Goal: Task Accomplishment & Management: Manage account settings

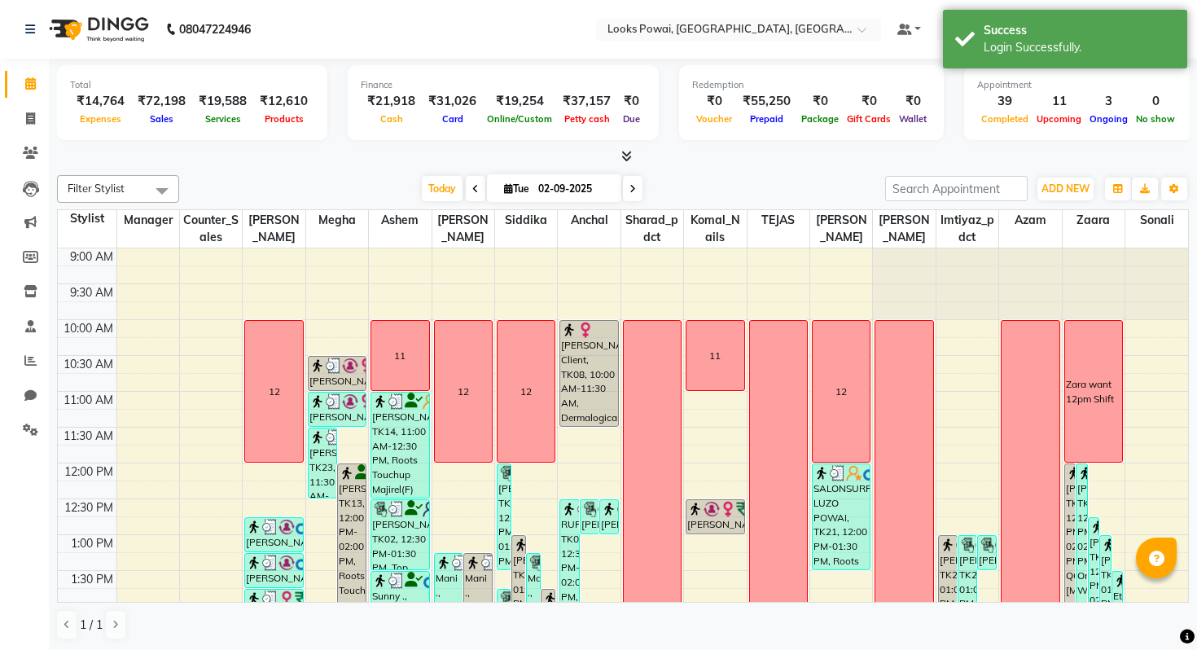
click at [765, 14] on nav "08047224946 Select Location × Looks Powai, Mumbai, Powai, Mumbai Default Panel …" at bounding box center [598, 29] width 1197 height 59
click at [770, 28] on input "text" at bounding box center [722, 31] width 236 height 16
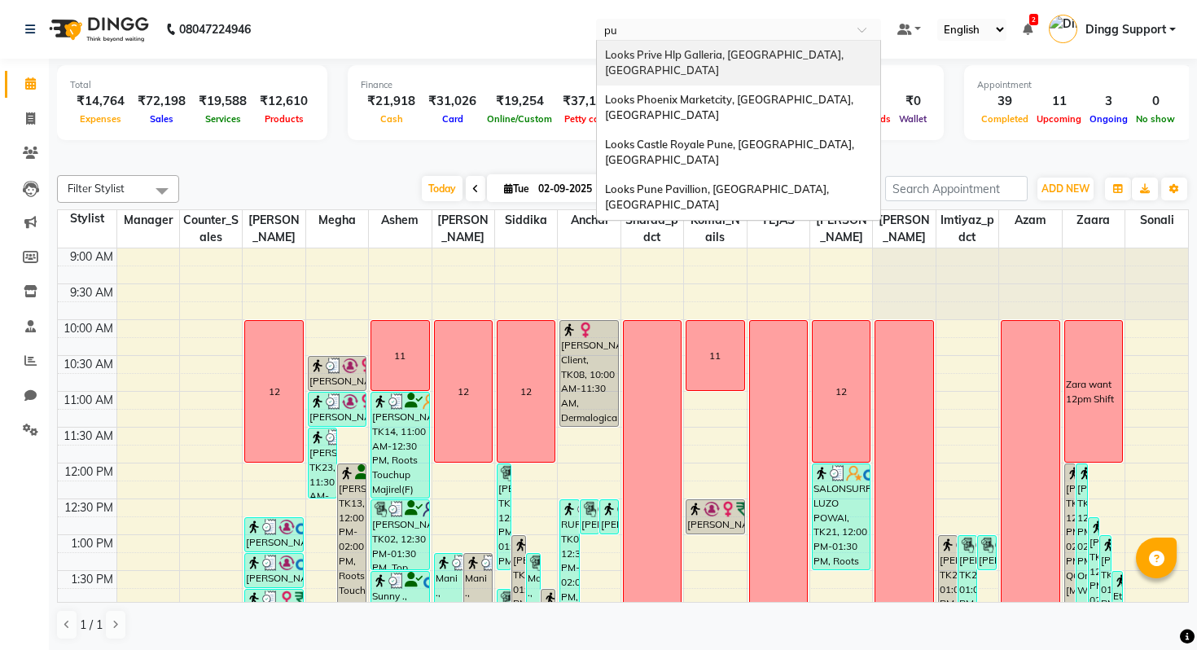
type input "p"
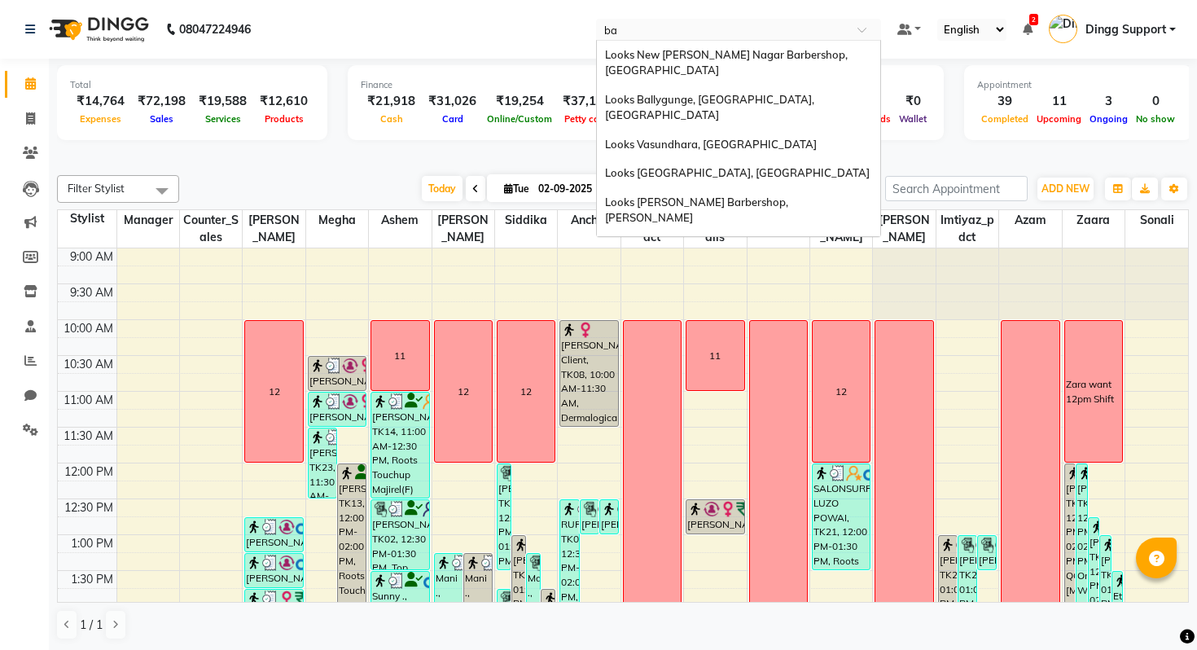
type input "b"
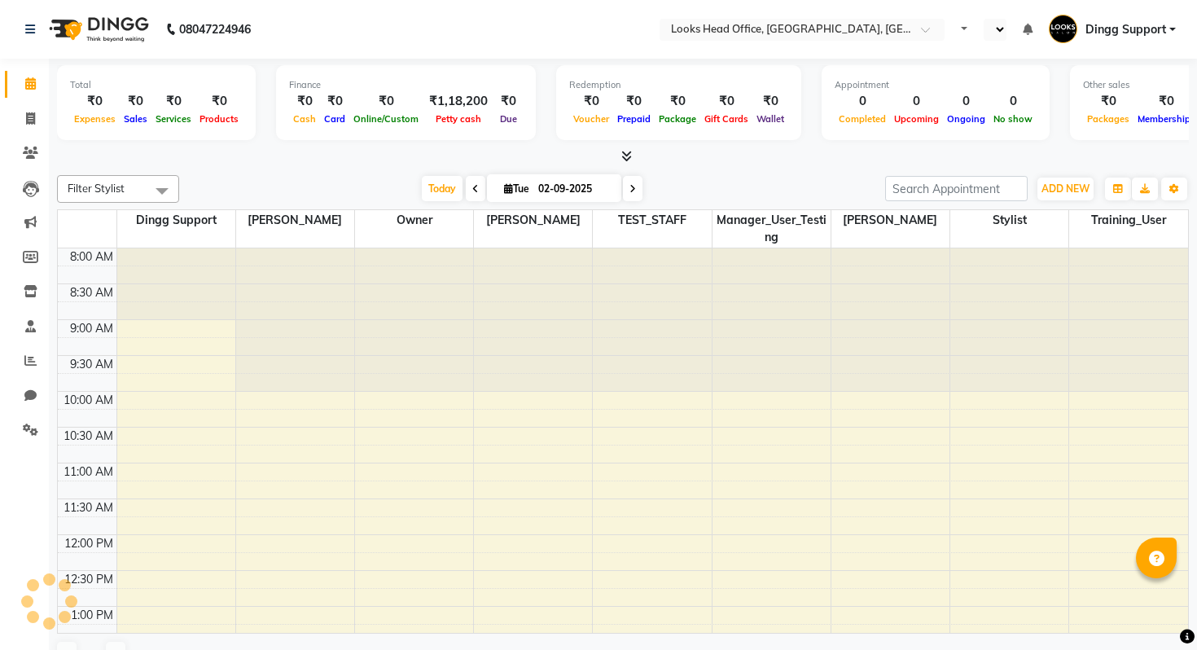
select select "en"
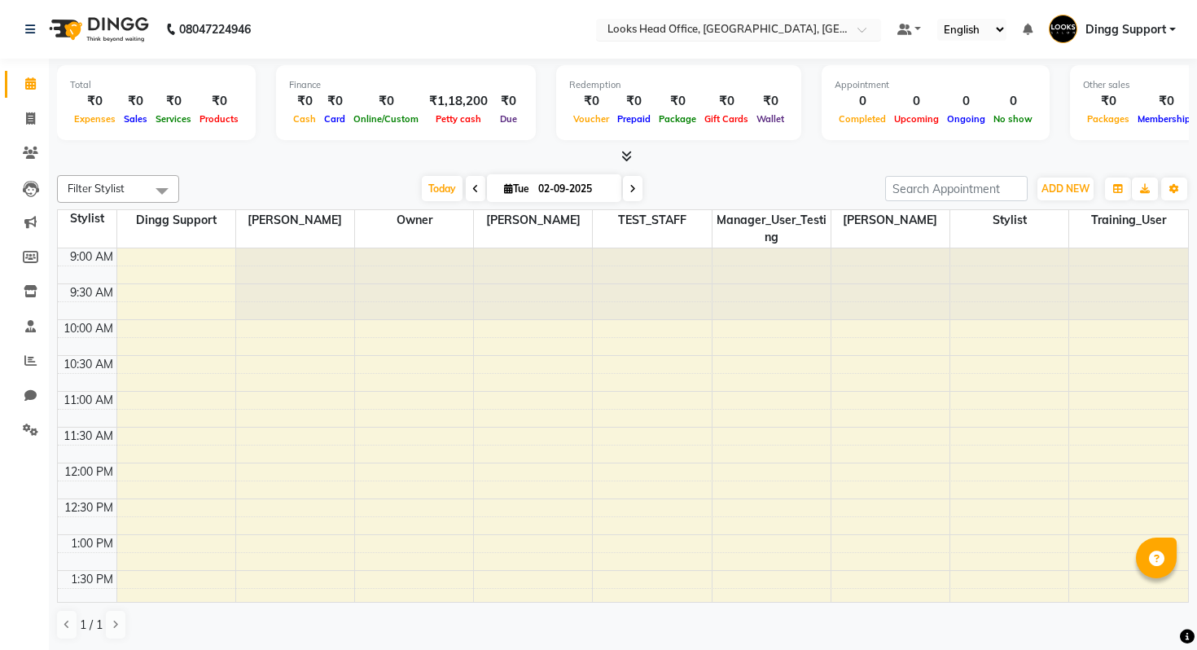
click at [716, 33] on input "text" at bounding box center [722, 31] width 236 height 16
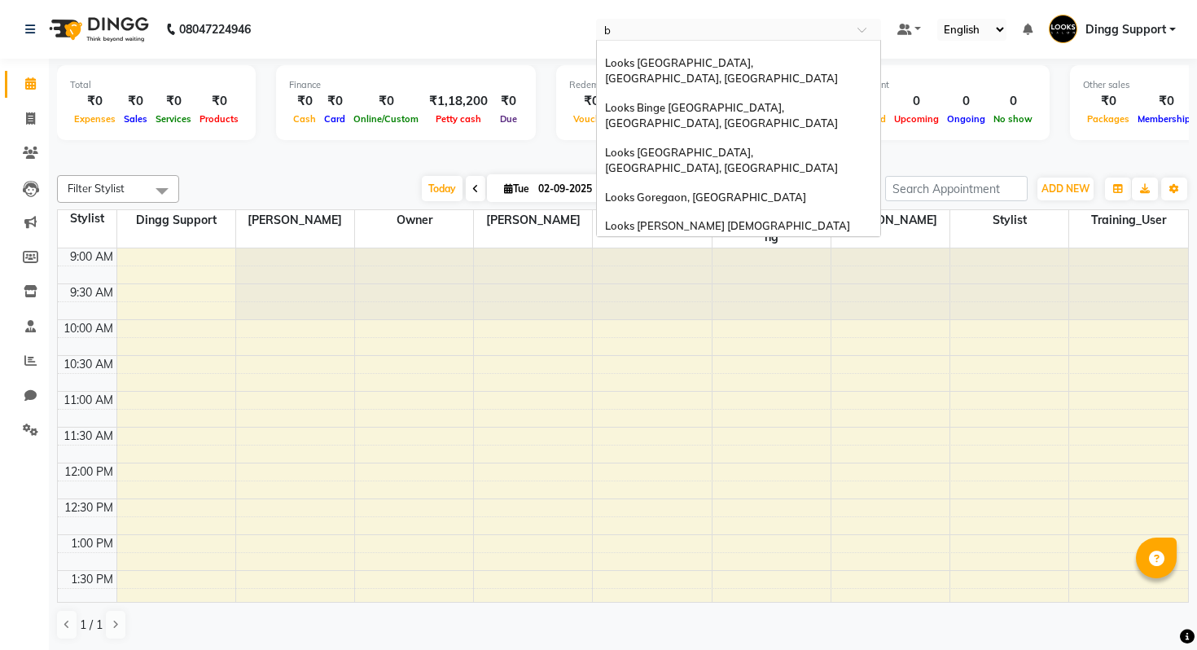
scroll to position [58, 0]
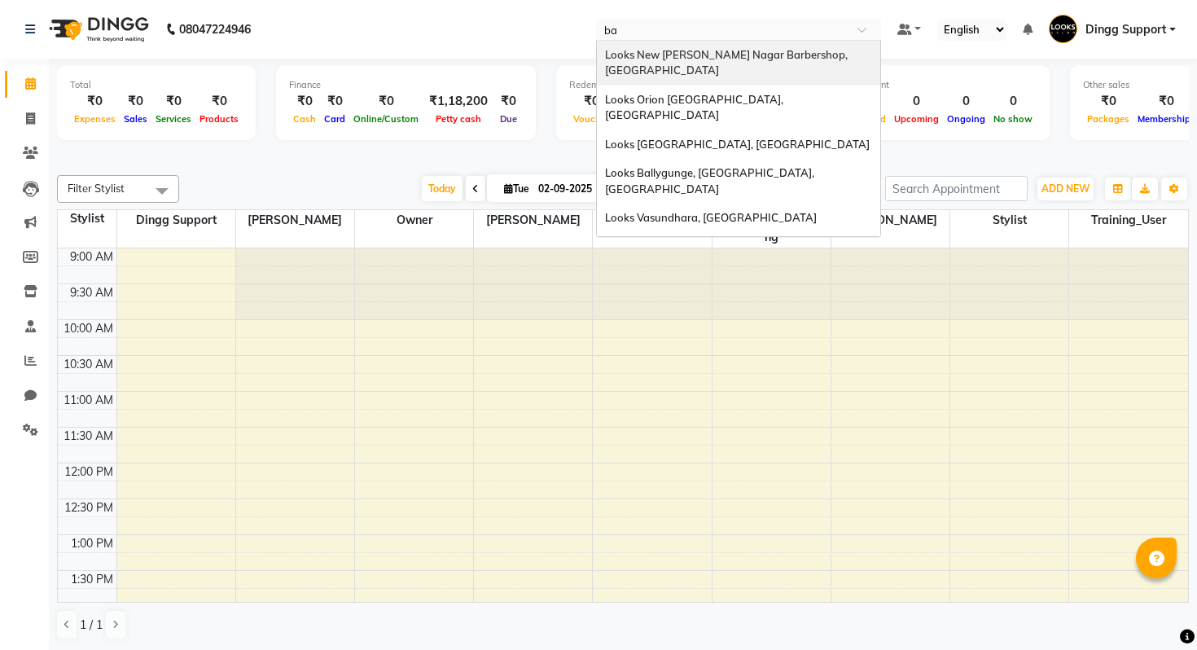
type input "[MEDICAL_DATA]"
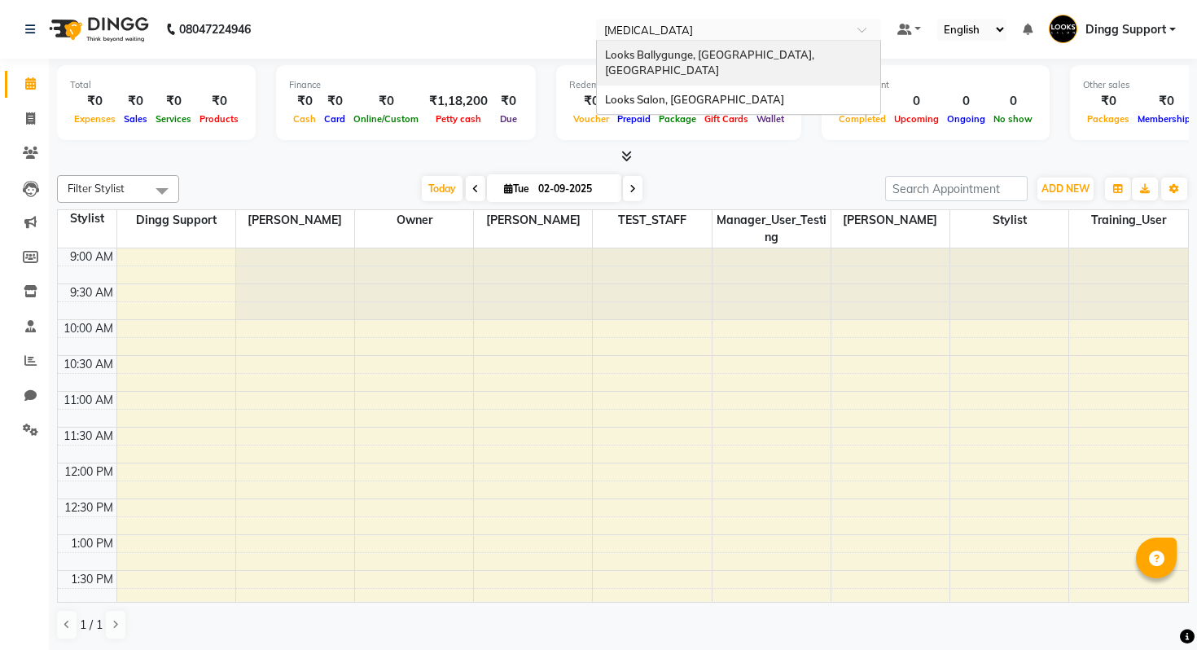
scroll to position [0, 0]
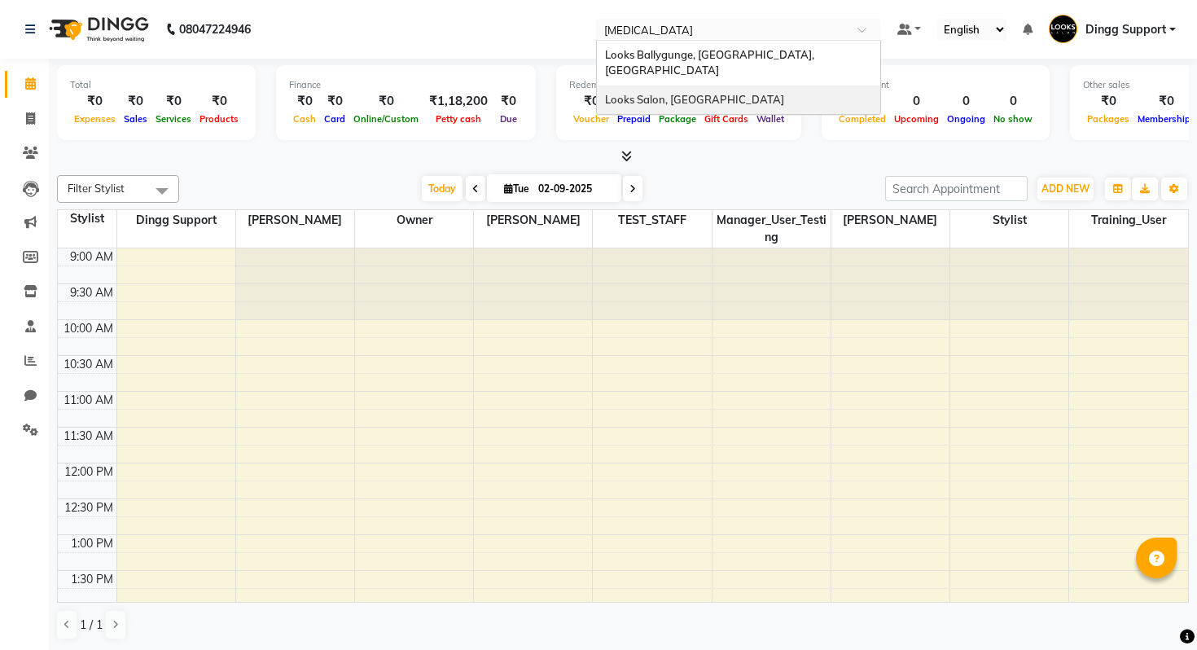
click at [706, 93] on span "Looks Salon, Balewadi" at bounding box center [694, 99] width 179 height 13
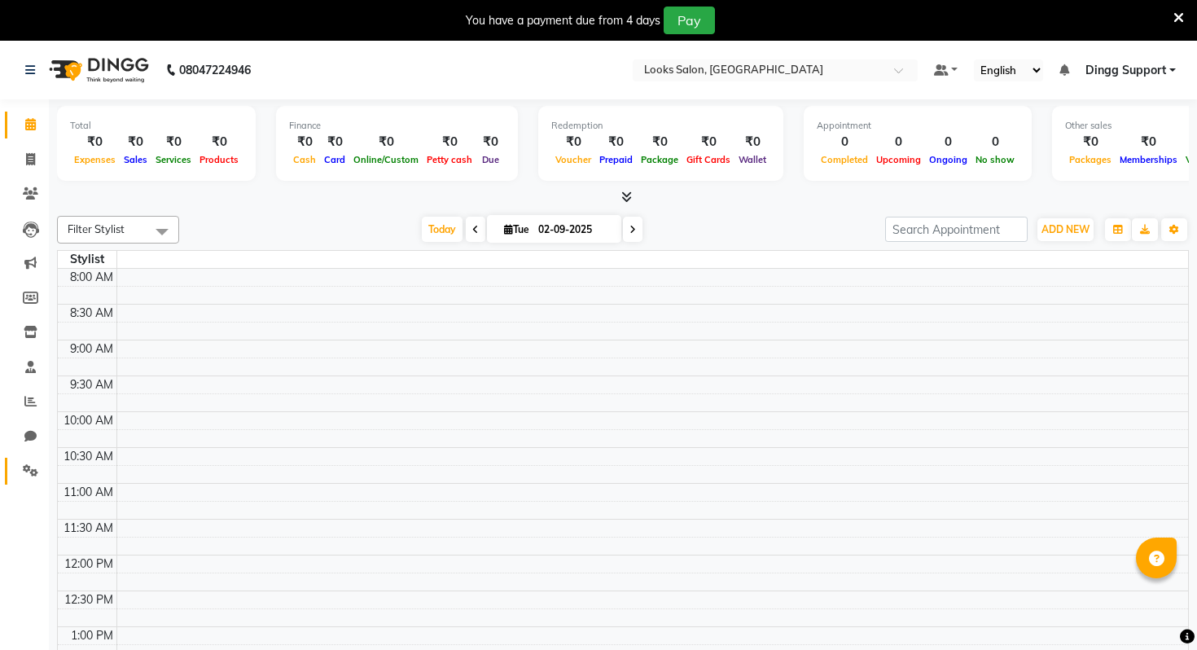
click at [24, 459] on link "Settings" at bounding box center [24, 470] width 39 height 27
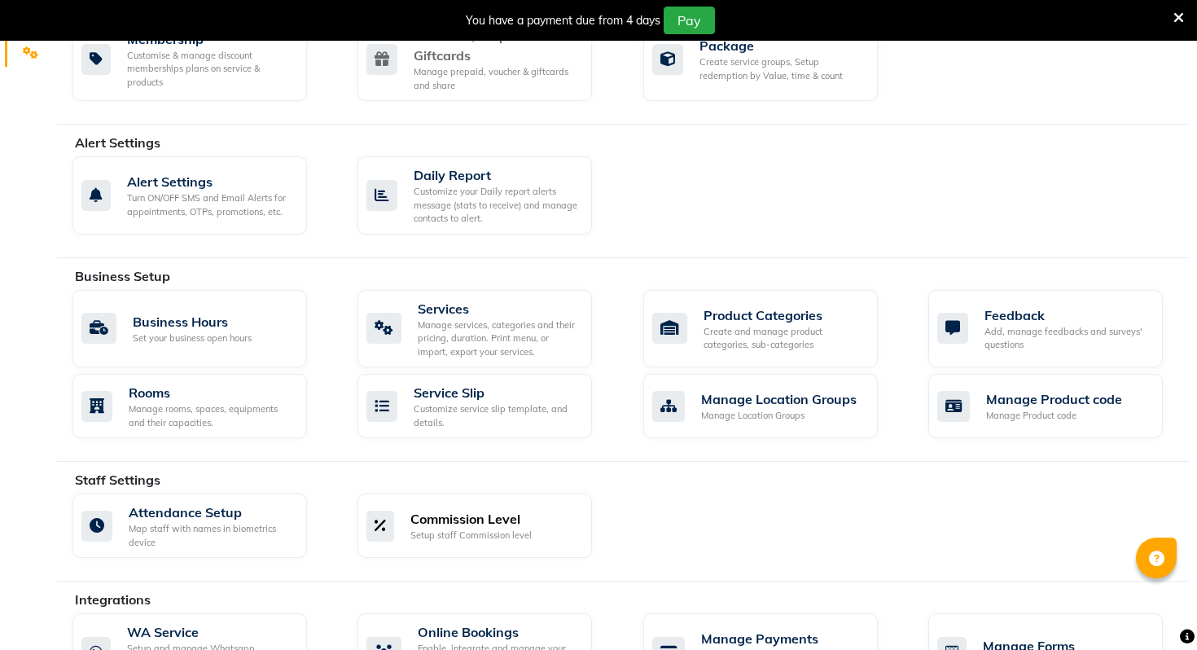
click at [606, 502] on link "Commission Level Setup staff Commission level" at bounding box center [487, 525] width 260 height 64
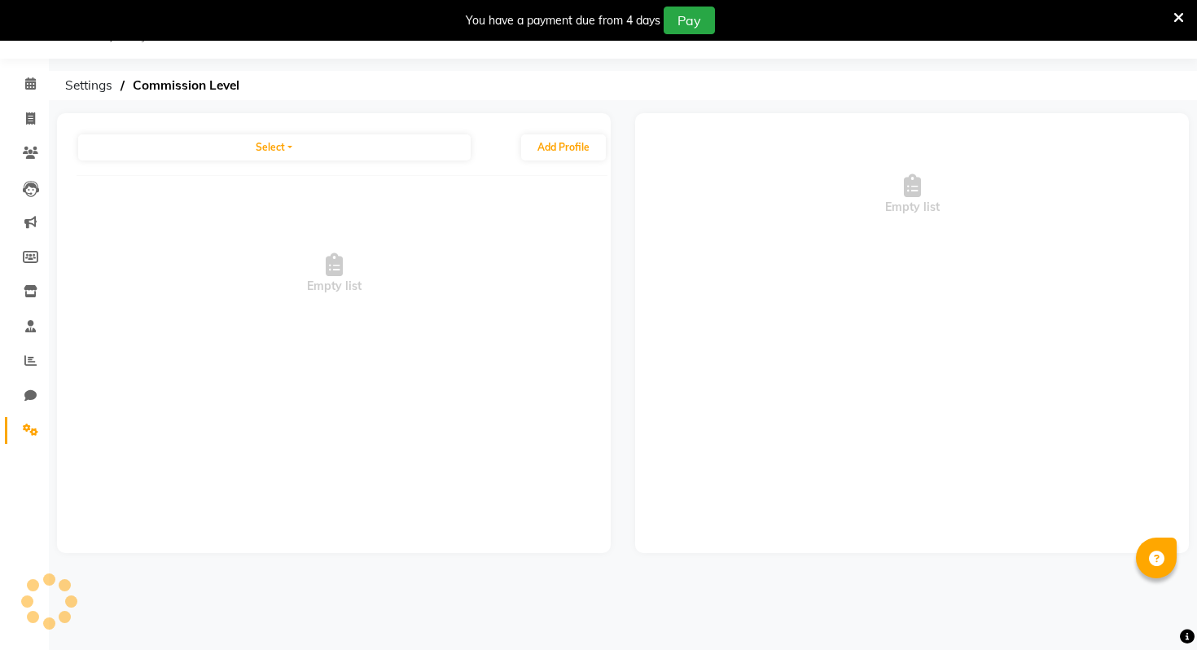
scroll to position [41, 0]
click at [17, 429] on span at bounding box center [30, 430] width 28 height 19
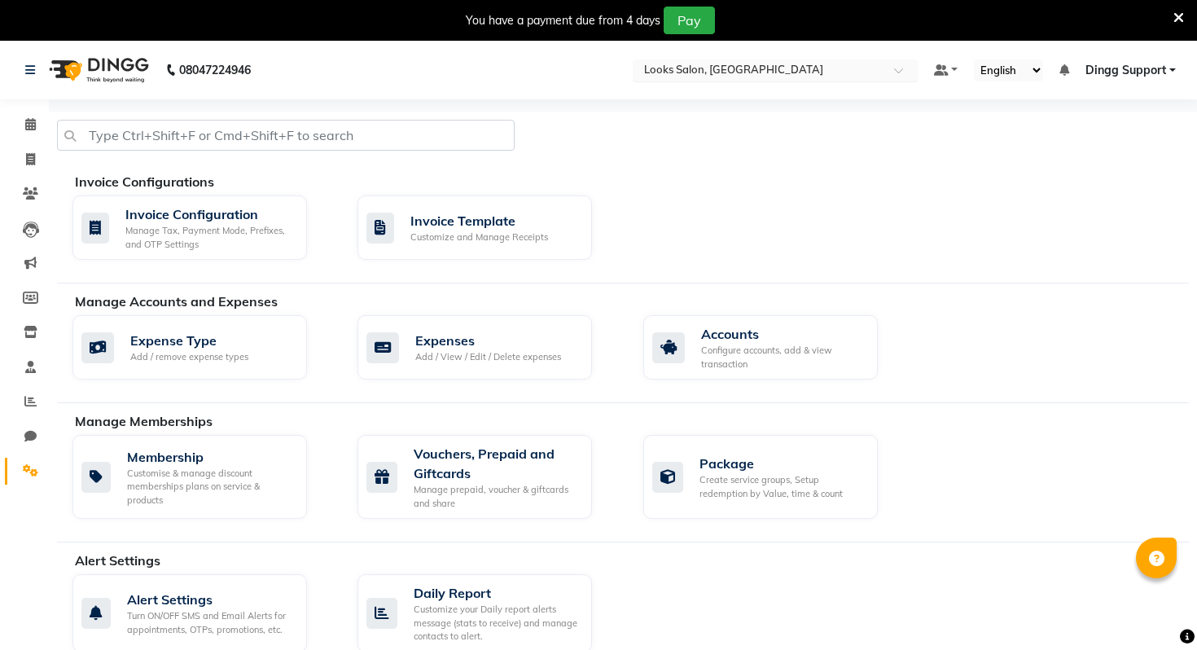
click at [803, 63] on div "Select Location × Looks Salon, Balewadi" at bounding box center [762, 70] width 253 height 16
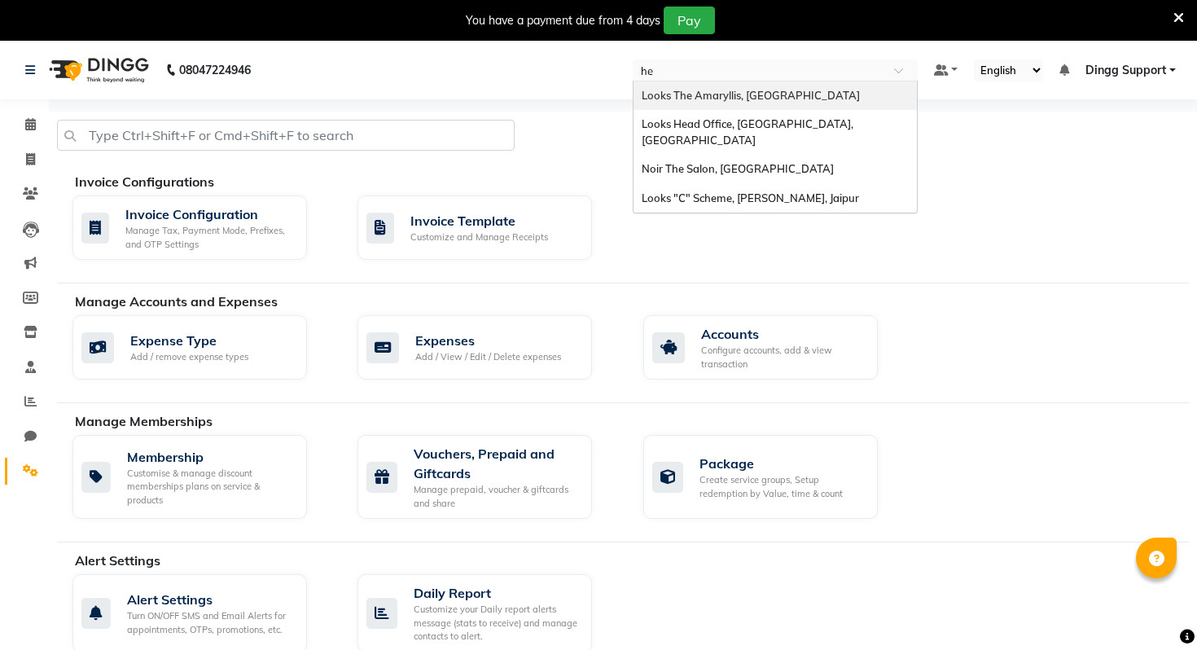
type input "hea"
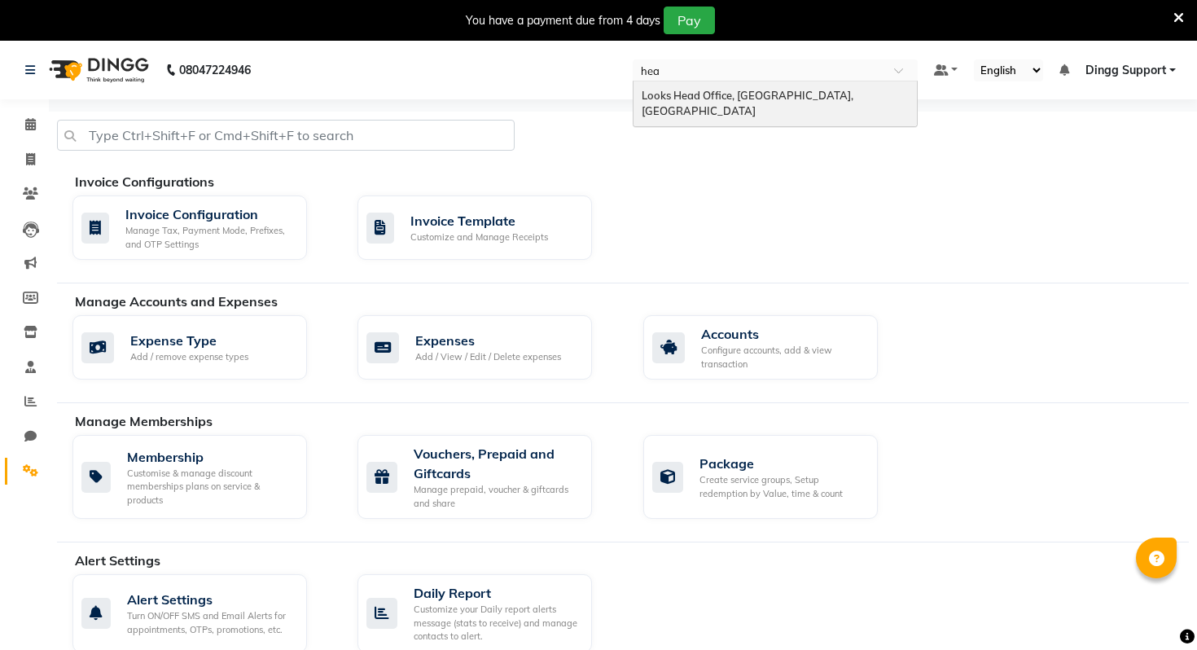
click at [797, 93] on span "Looks Head Office, [GEOGRAPHIC_DATA], [GEOGRAPHIC_DATA]" at bounding box center [748, 103] width 214 height 29
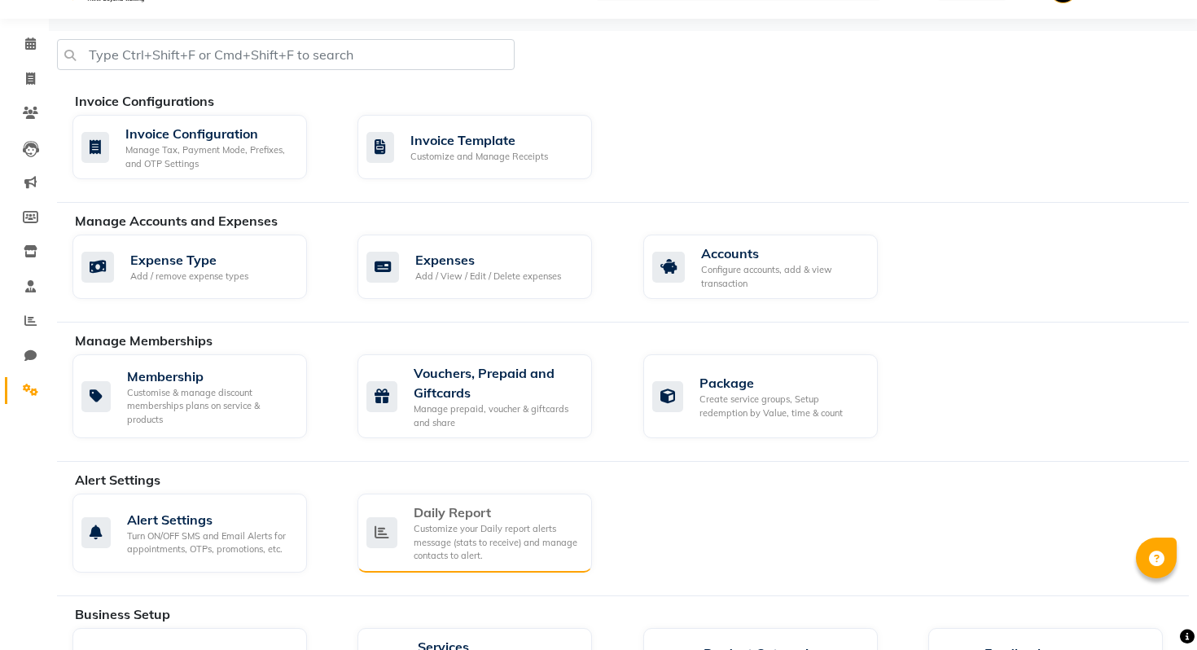
scroll to position [575, 0]
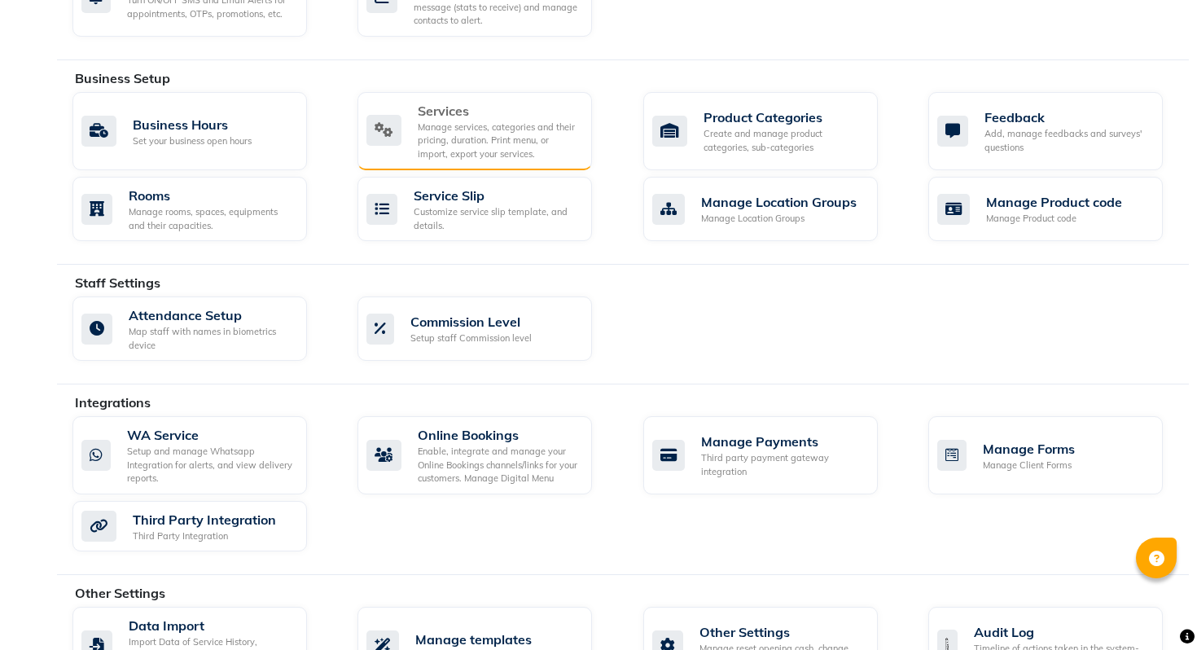
click at [500, 109] on div "Services" at bounding box center [498, 111] width 161 height 20
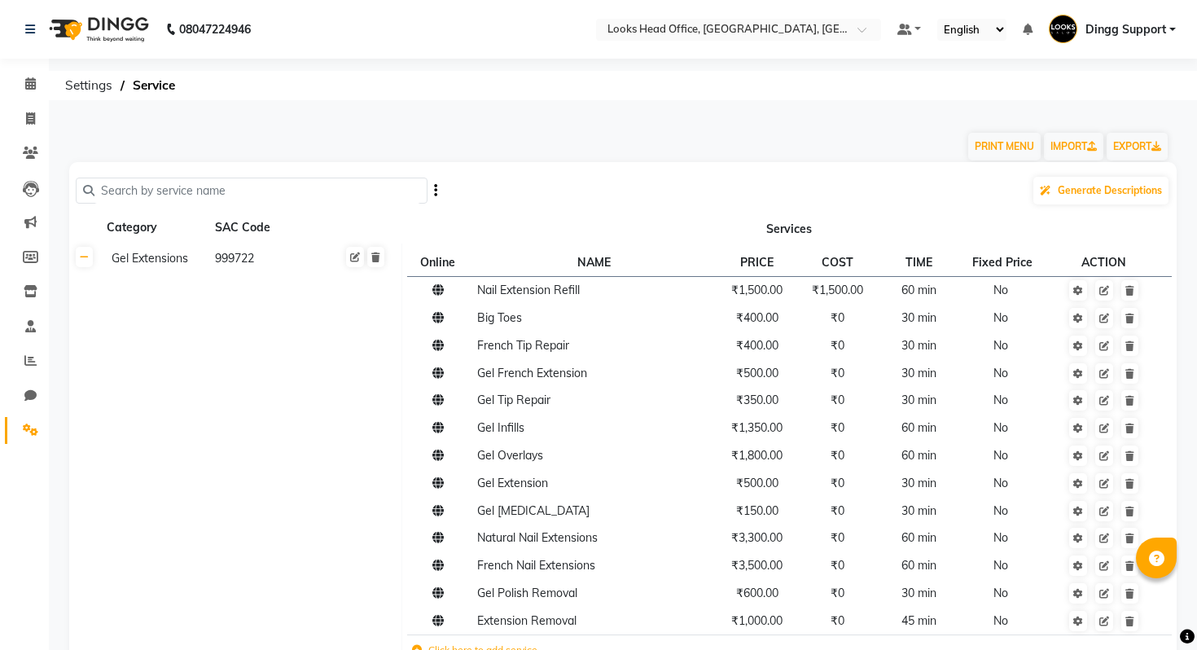
click at [25, 445] on li "Settings" at bounding box center [24, 430] width 49 height 35
click at [25, 433] on icon at bounding box center [30, 429] width 15 height 12
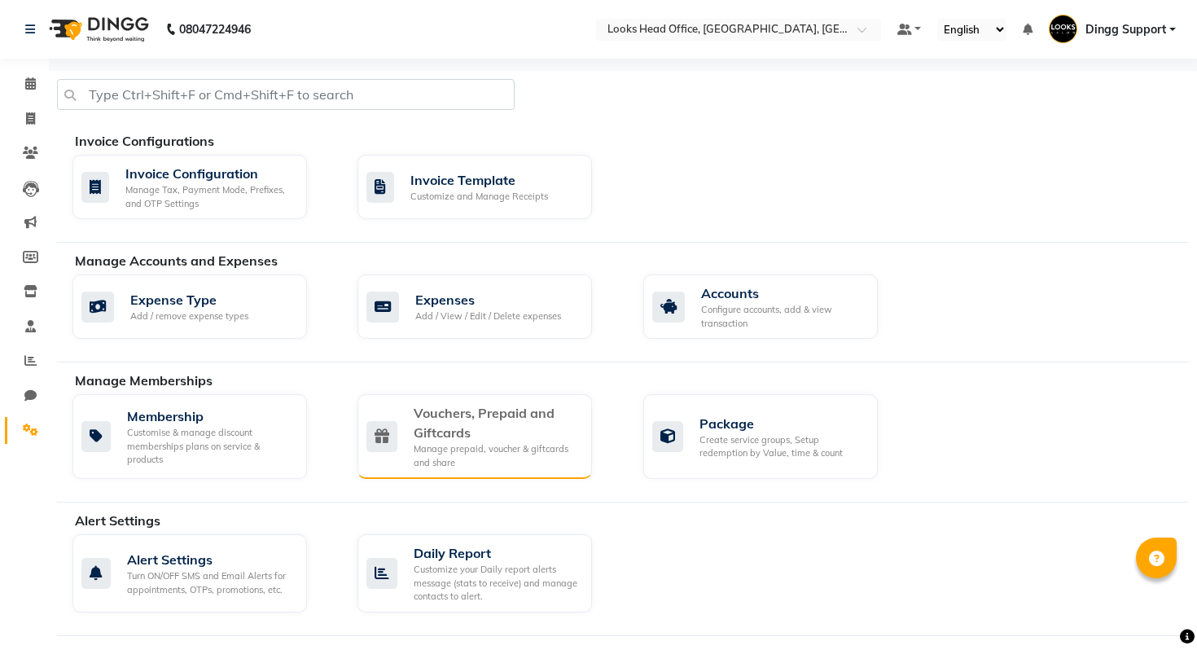
scroll to position [631, 0]
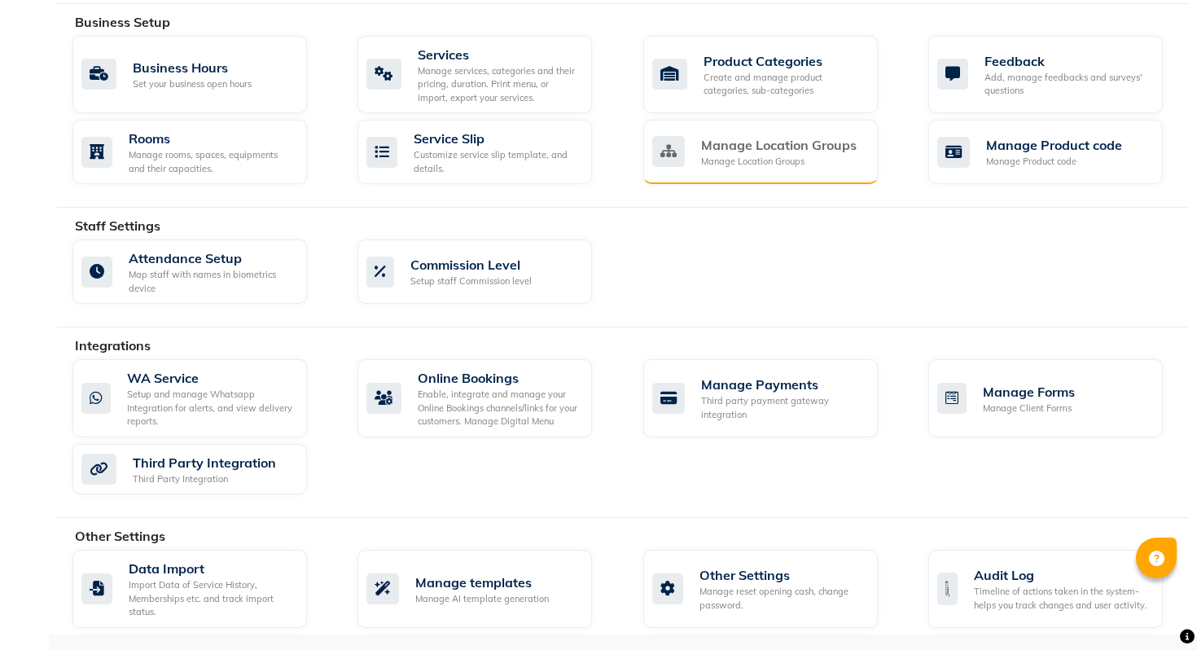
click at [836, 174] on div "Manage Location Groups Manage Location Groups" at bounding box center [760, 152] width 234 height 64
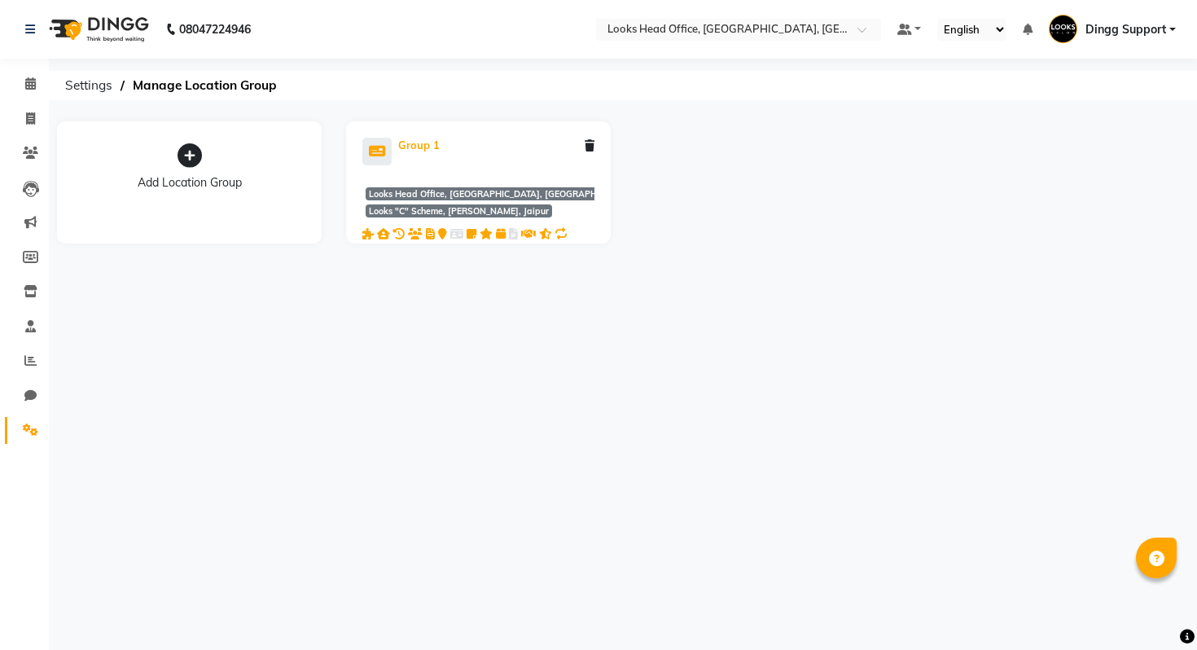
click at [425, 138] on div "Group 1" at bounding box center [419, 146] width 42 height 16
select select "1780"
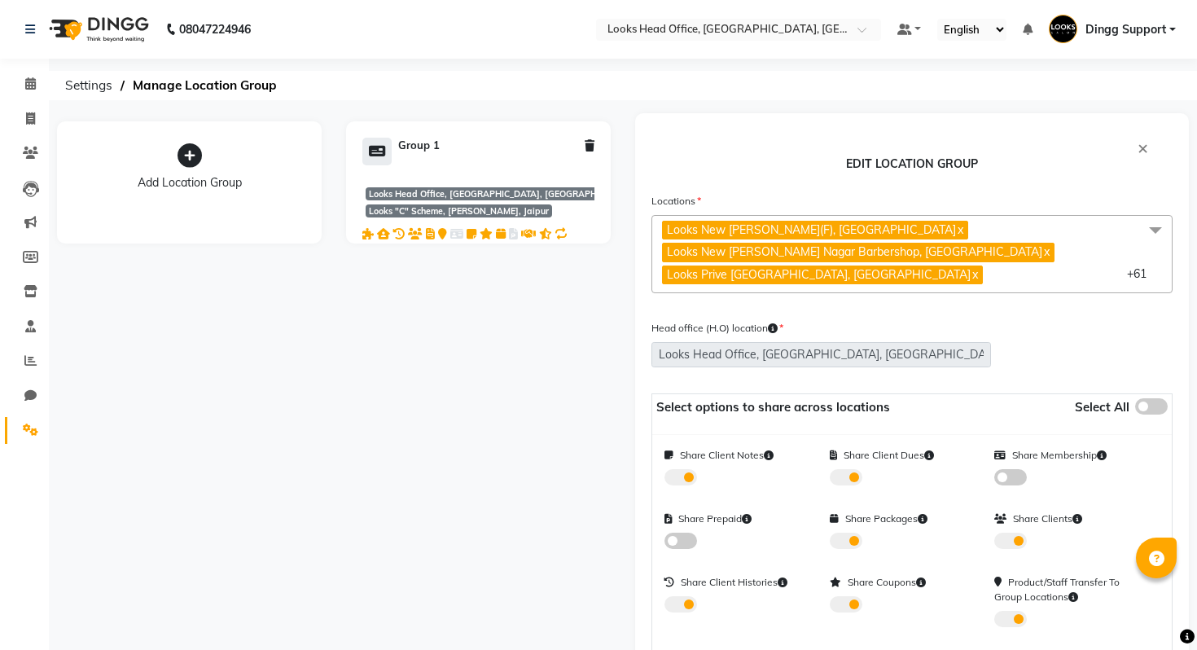
click at [994, 266] on span "Looks New Rajinder Nagar(F), Delhi x Looks New Rajinder Nagar Barbershop, Delhi…" at bounding box center [911, 254] width 521 height 78
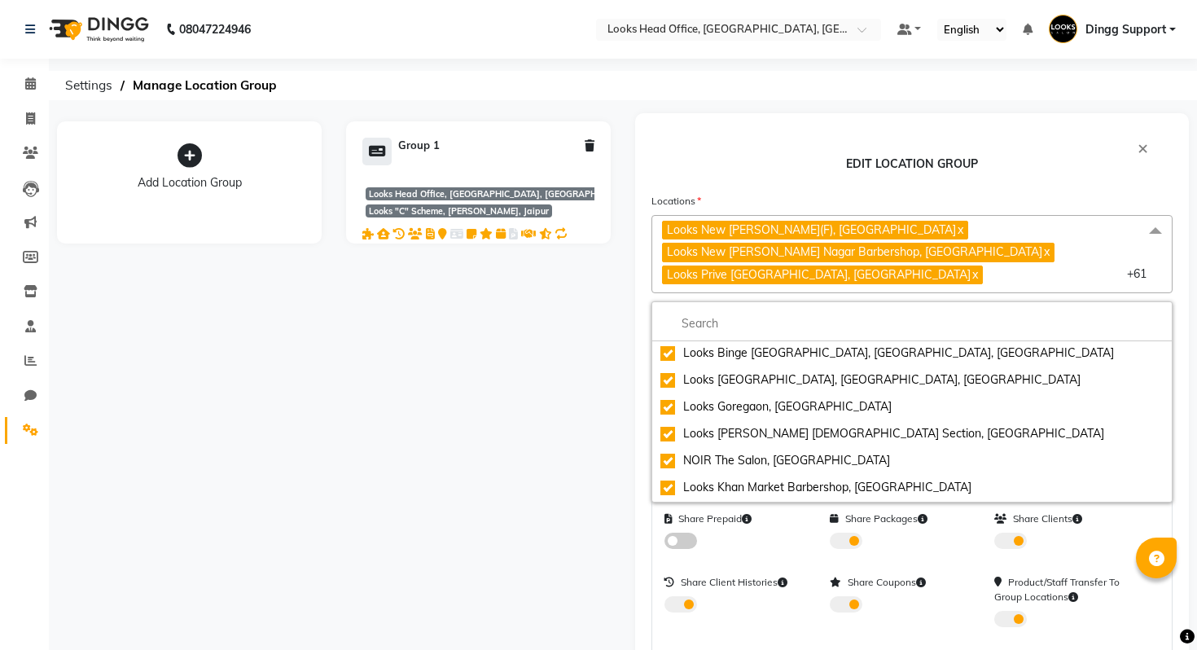
scroll to position [1586, 0]
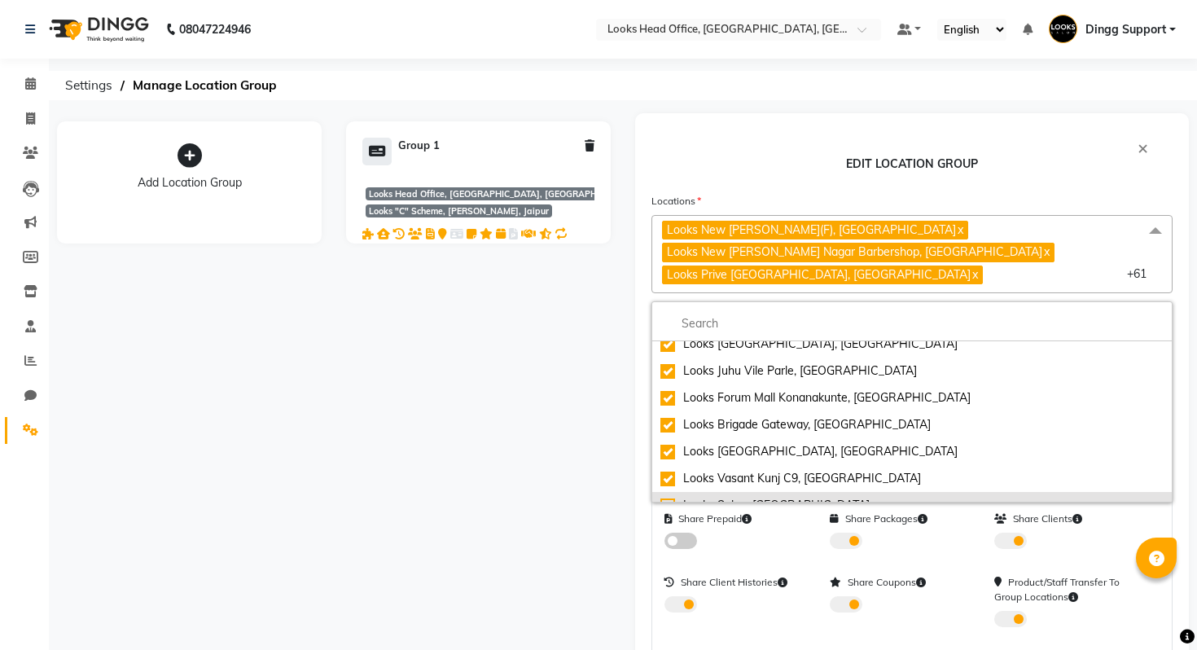
click at [790, 497] on div "Looks Salon, [GEOGRAPHIC_DATA]" at bounding box center [911, 505] width 503 height 17
checkbox input "true"
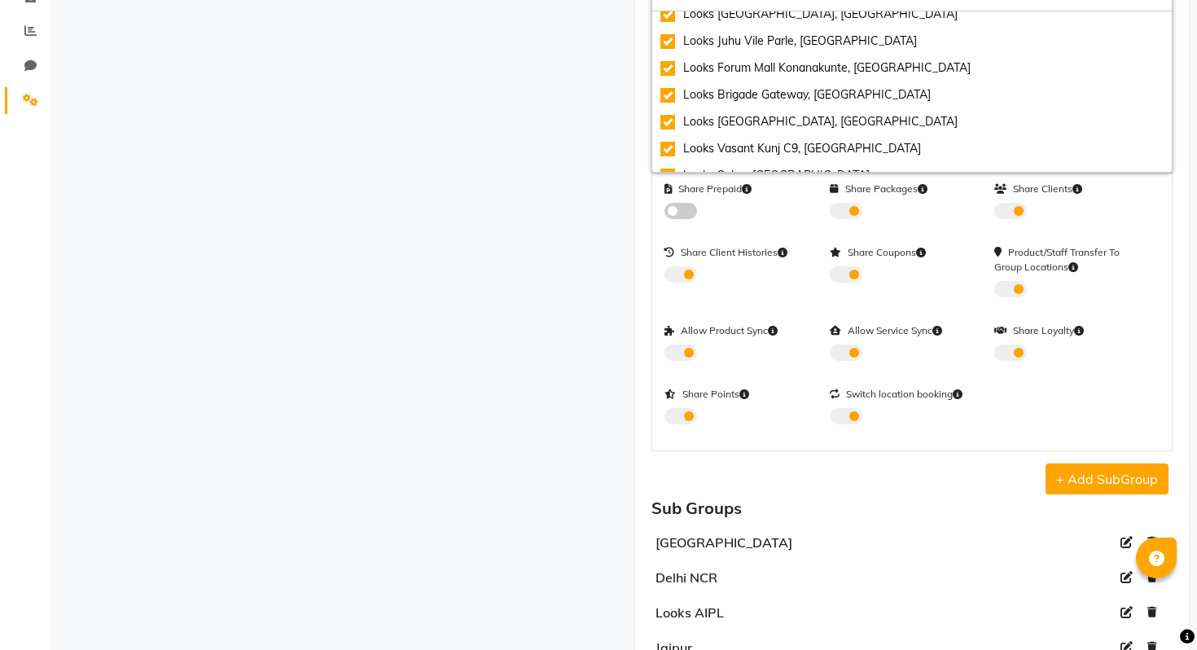
scroll to position [514, 0]
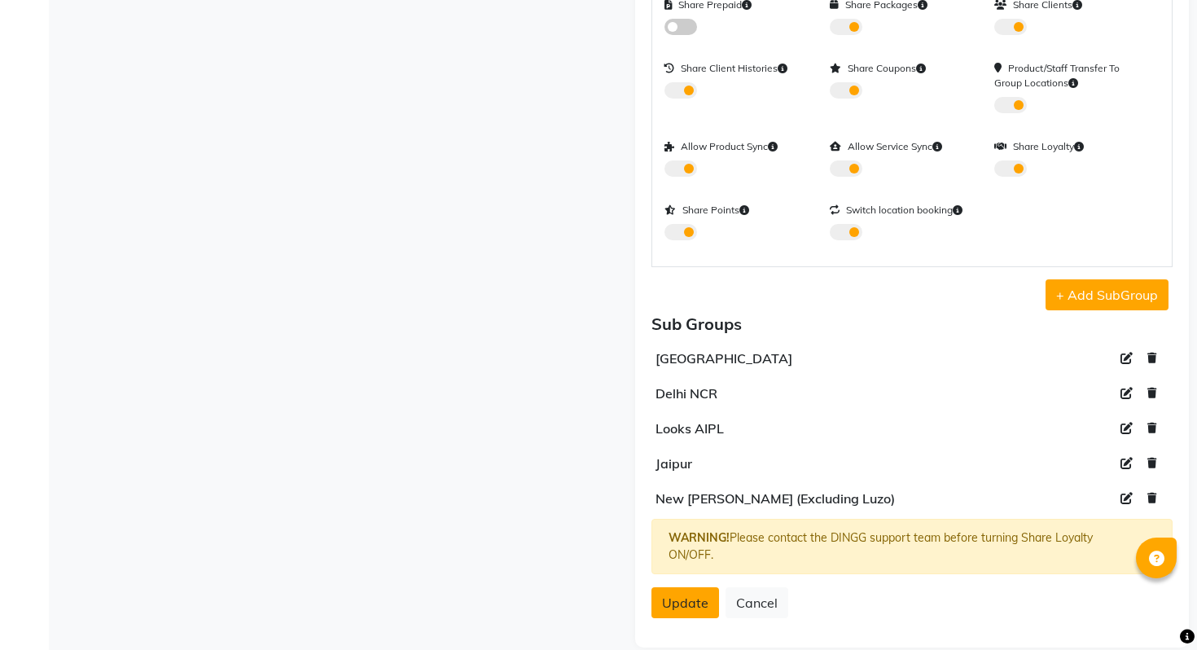
click at [688, 594] on span "Update" at bounding box center [685, 602] width 46 height 16
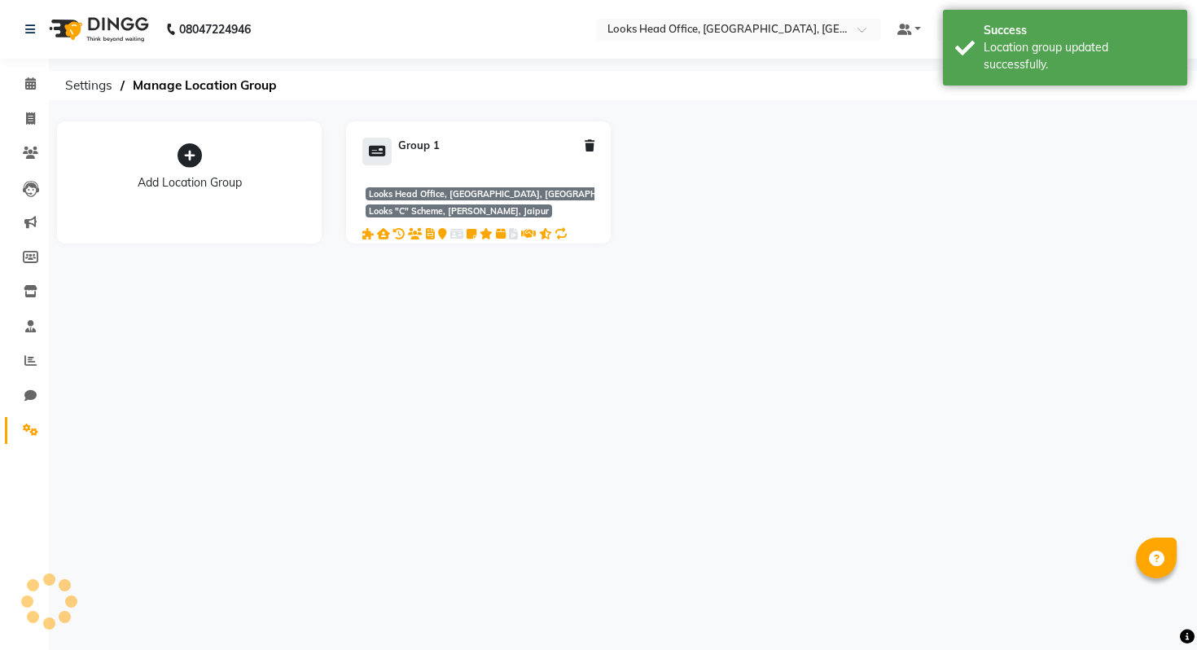
scroll to position [0, 0]
click at [33, 433] on icon at bounding box center [30, 429] width 15 height 12
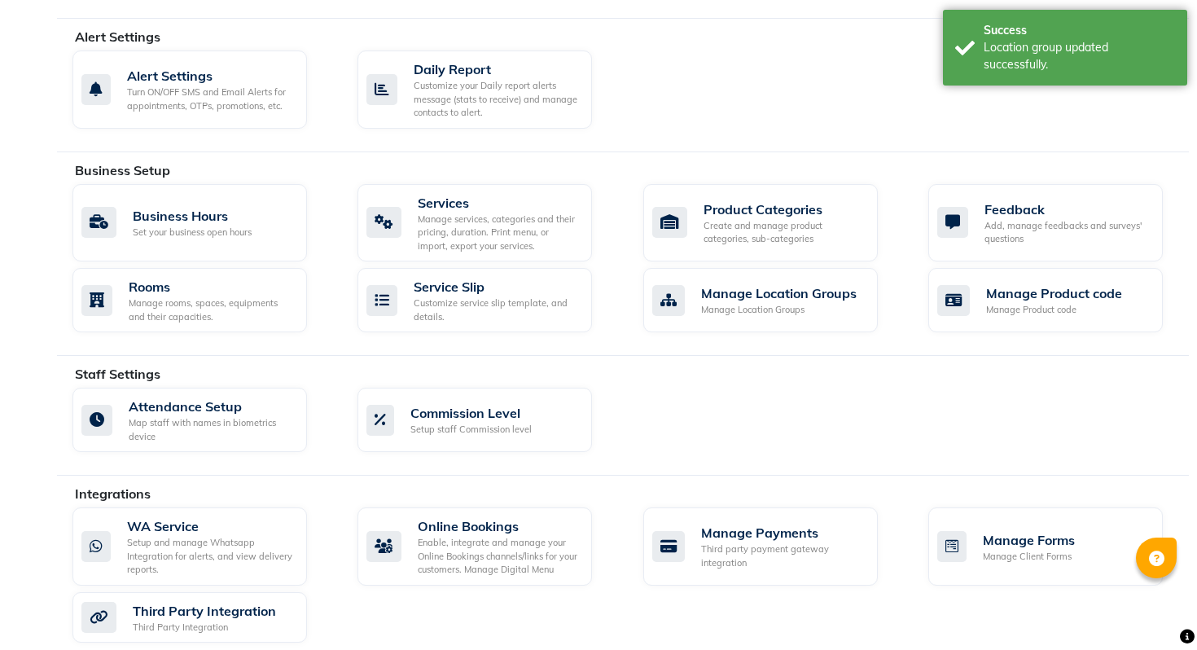
scroll to position [460, 0]
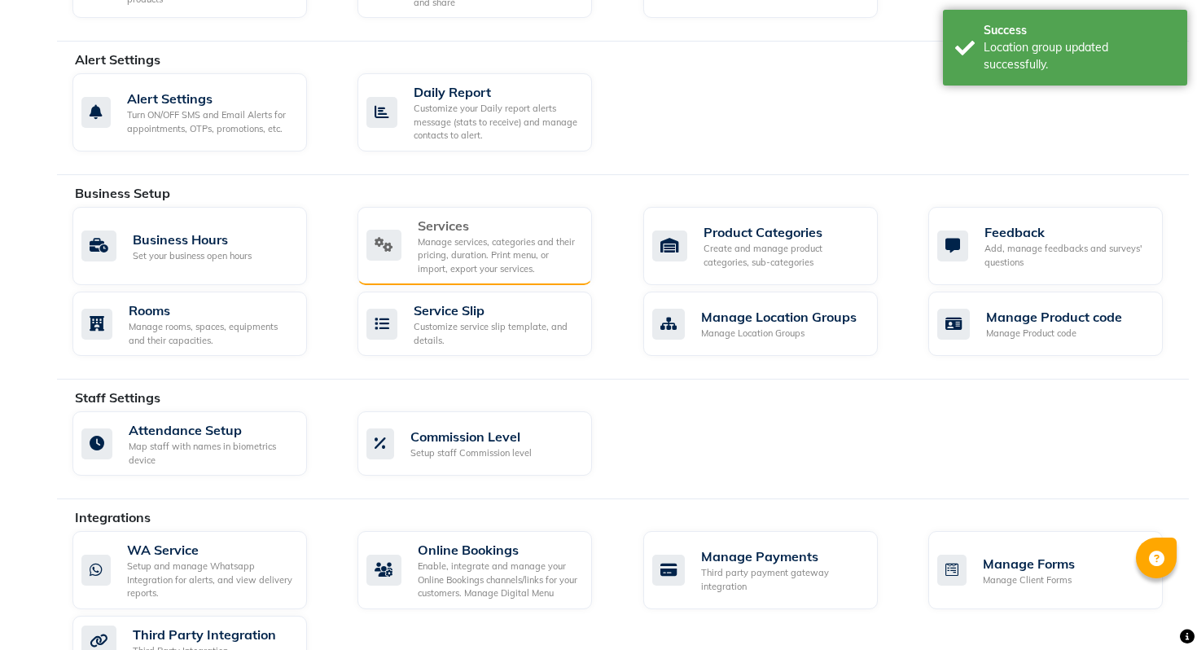
click at [468, 216] on div "Services" at bounding box center [498, 226] width 161 height 20
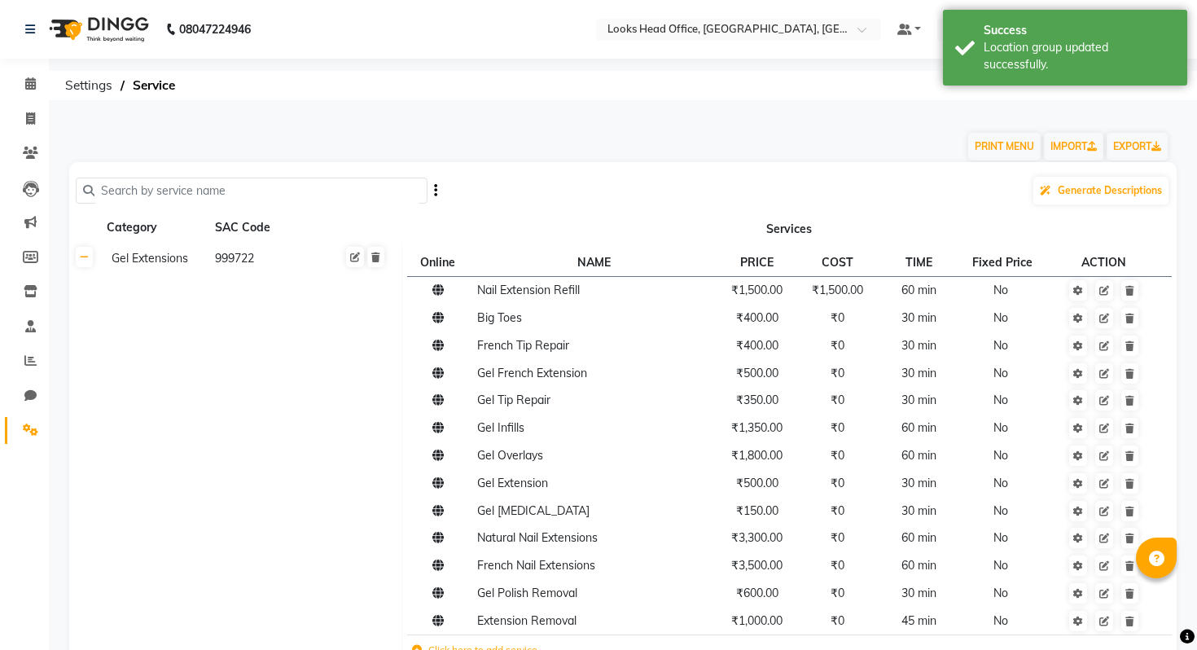
click at [434, 190] on icon "button" at bounding box center [435, 190] width 3 height 1
click at [409, 194] on div "Sync Services" at bounding box center [377, 191] width 79 height 20
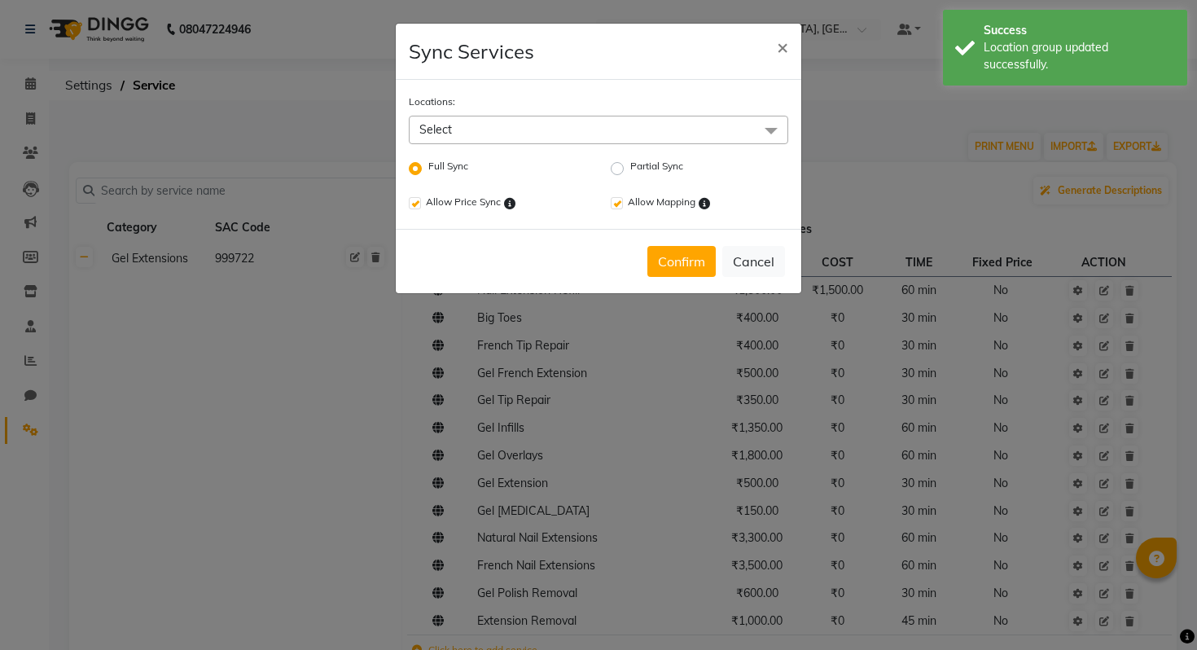
click at [552, 124] on span "Select" at bounding box center [598, 130] width 379 height 28
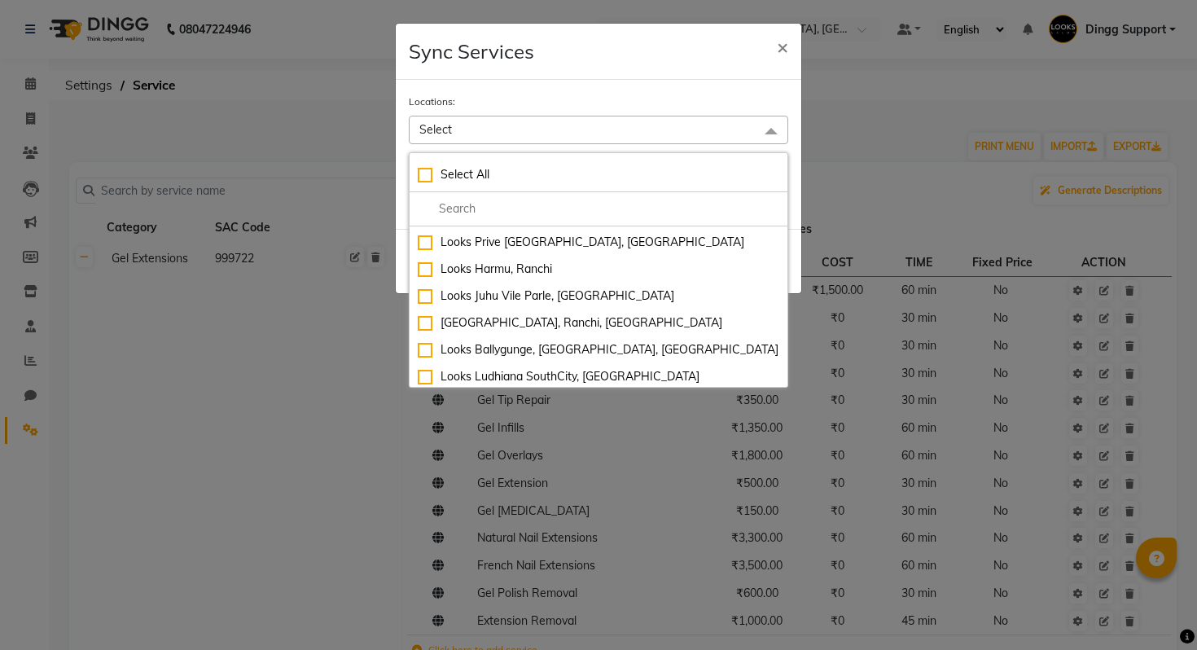
scroll to position [1559, 0]
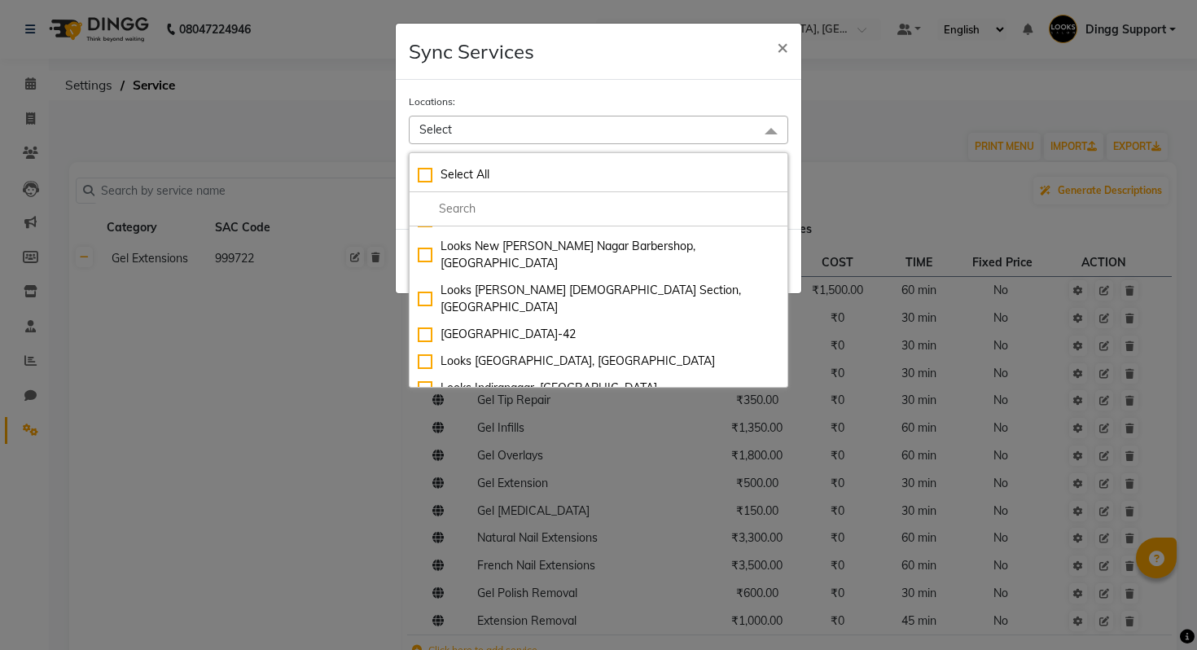
click at [529, 638] on div "Looks Salon, [GEOGRAPHIC_DATA]" at bounding box center [598, 646] width 361 height 17
checkbox input "true"
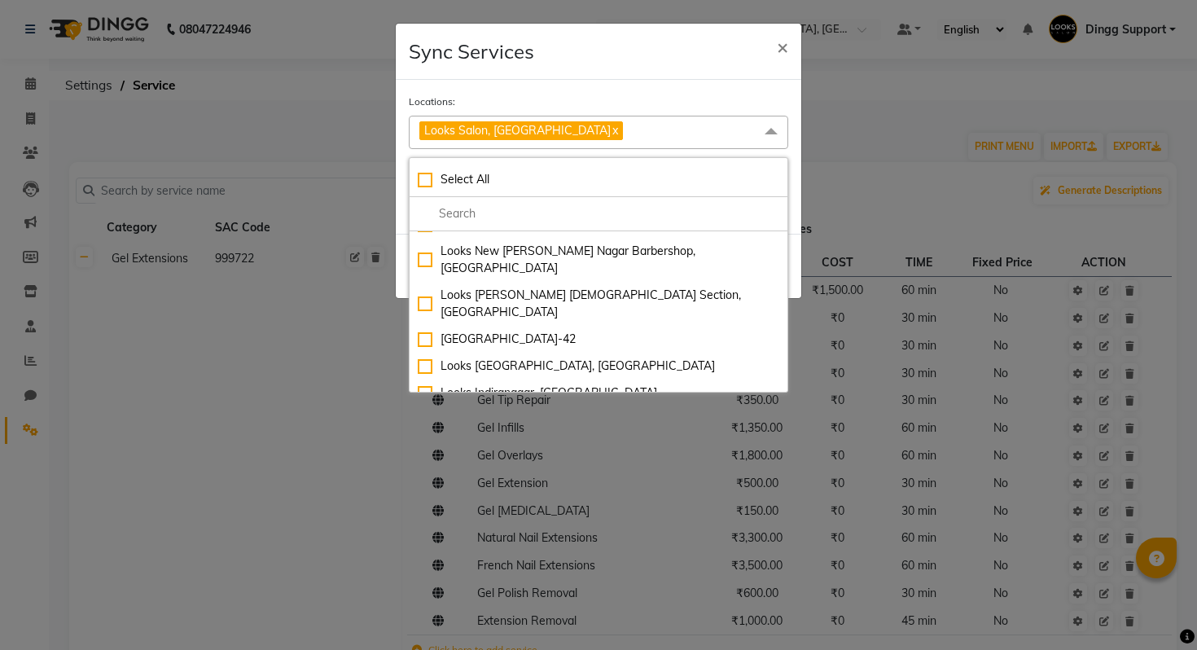
click at [698, 83] on div "Locations: Looks Salon, Balewadi x Select All Looks "C" Scheme, Jaipur, Jaipur …" at bounding box center [598, 157] width 405 height 154
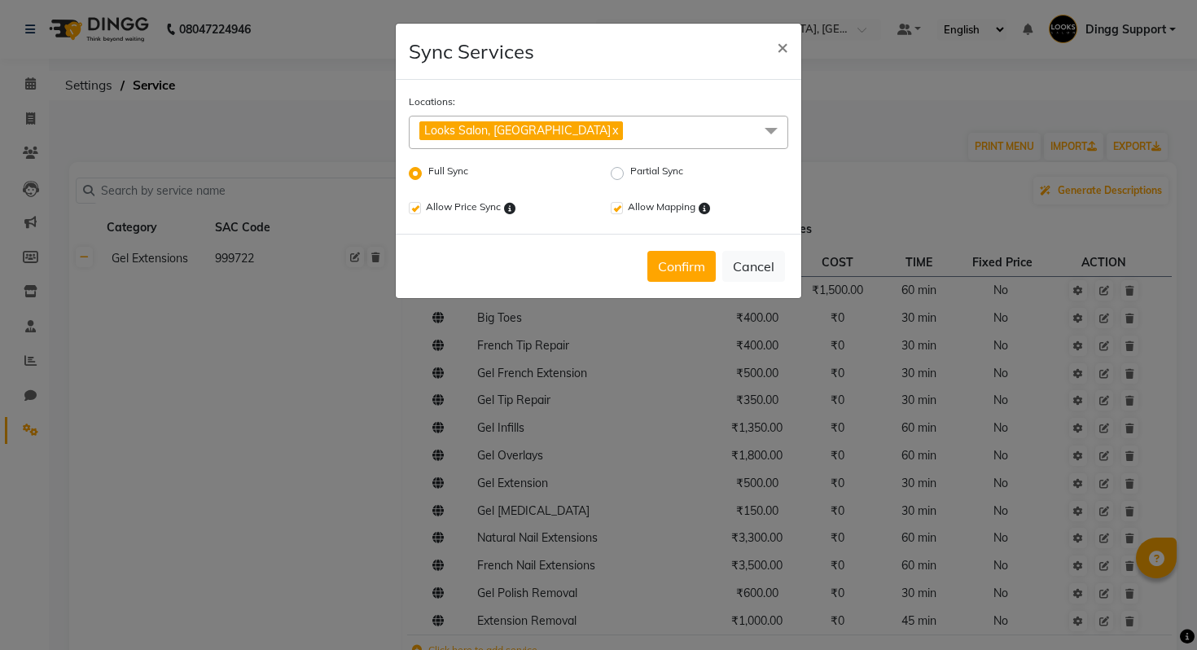
click at [678, 261] on button "Confirm" at bounding box center [681, 266] width 68 height 31
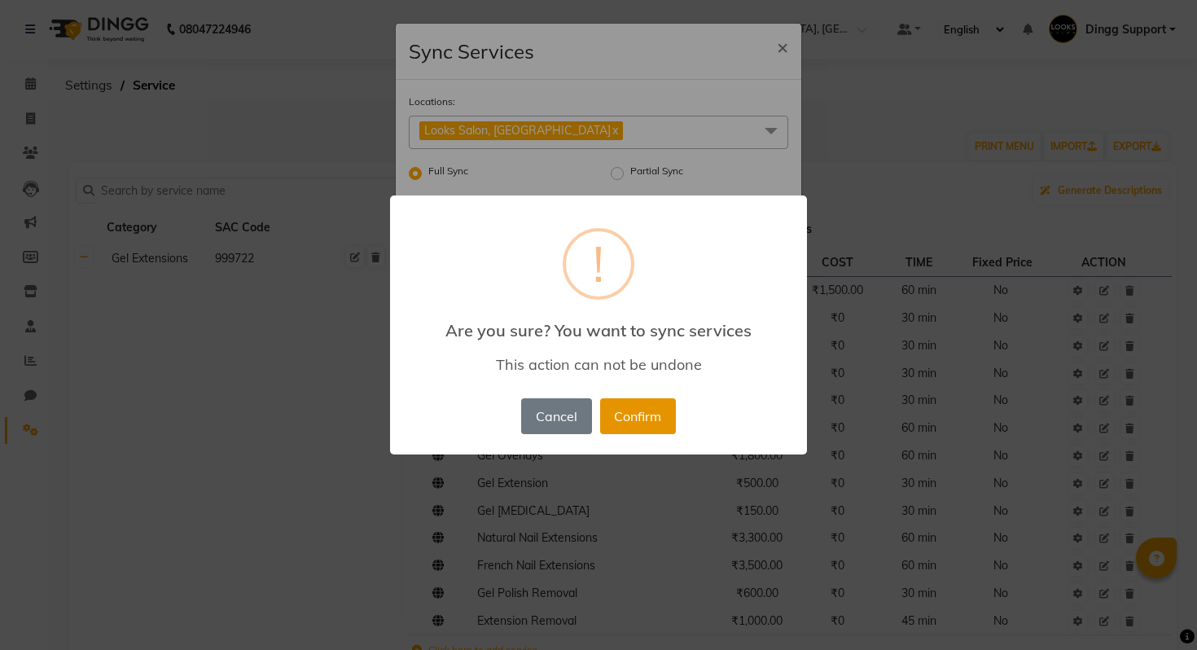
click at [622, 416] on button "Confirm" at bounding box center [638, 416] width 76 height 36
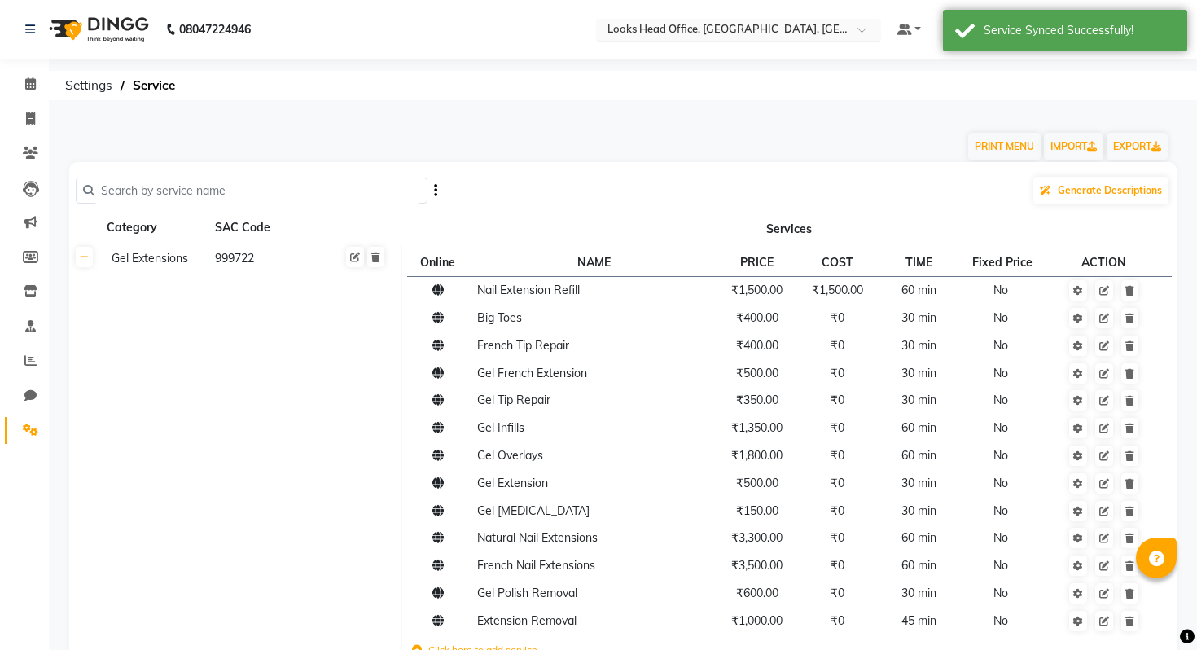
click at [756, 28] on input "text" at bounding box center [722, 31] width 236 height 16
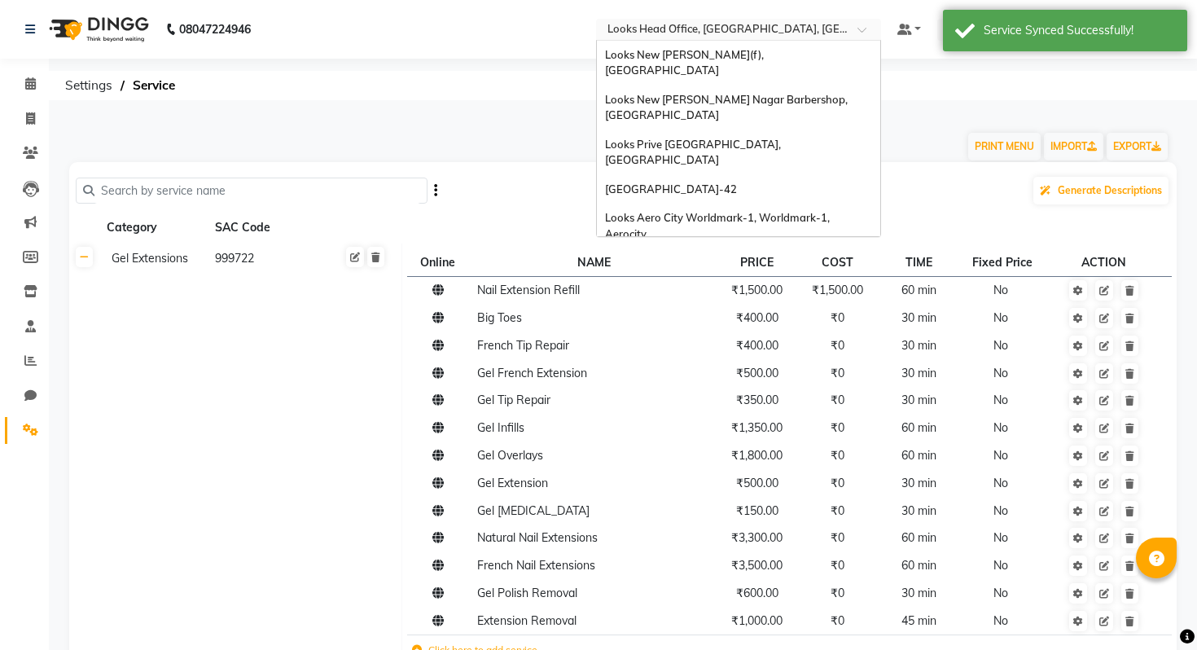
scroll to position [376, 0]
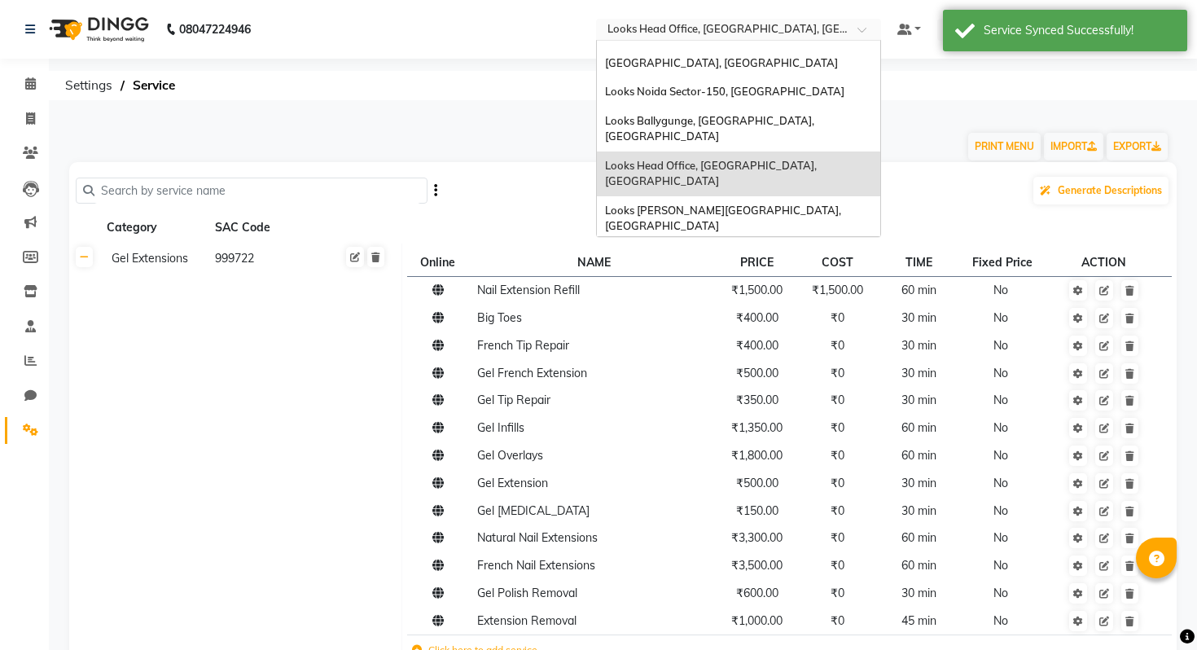
type input "a"
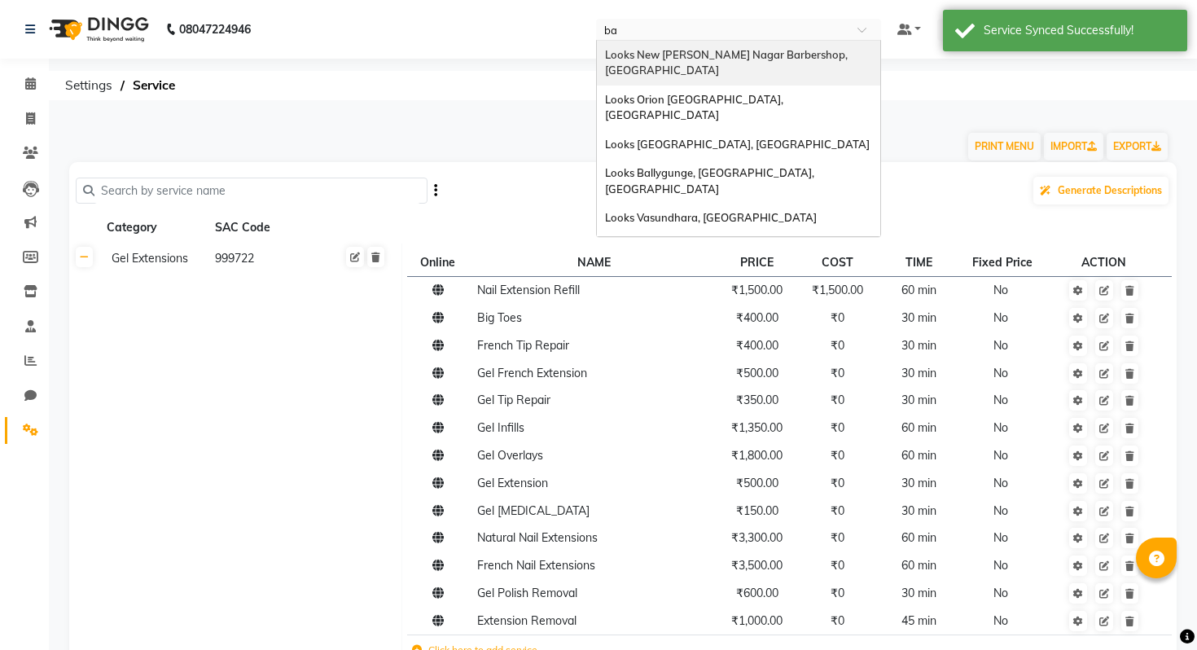
type input "bal"
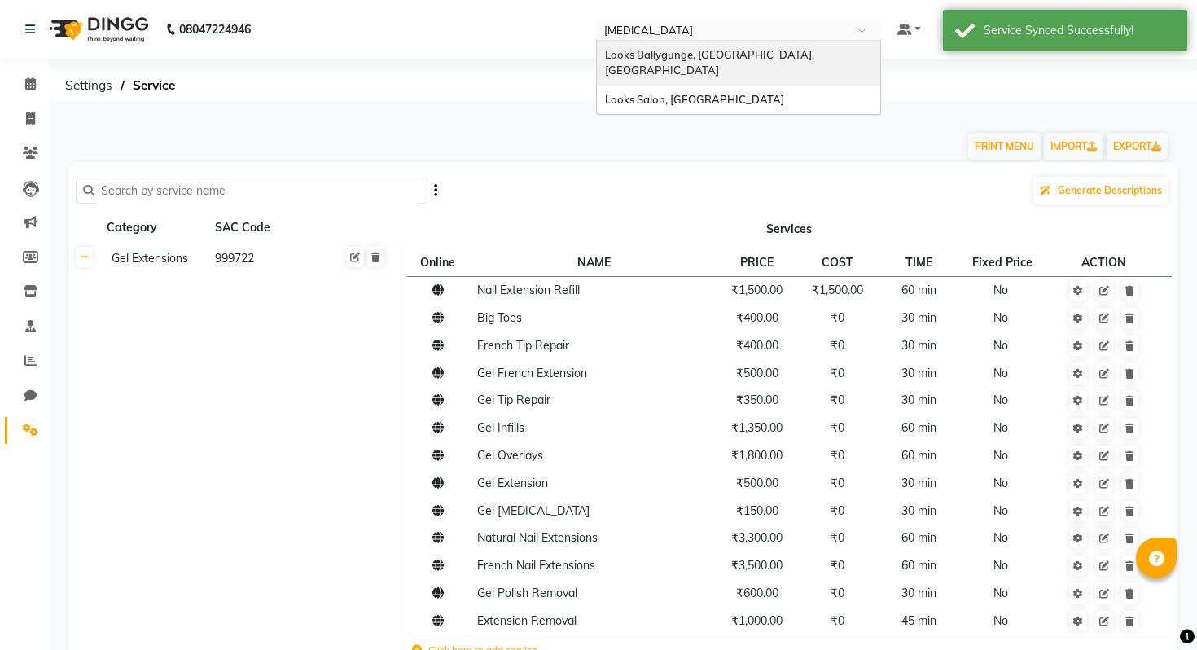
scroll to position [0, 0]
click at [732, 85] on div "Looks Salon, [GEOGRAPHIC_DATA]" at bounding box center [738, 99] width 283 height 29
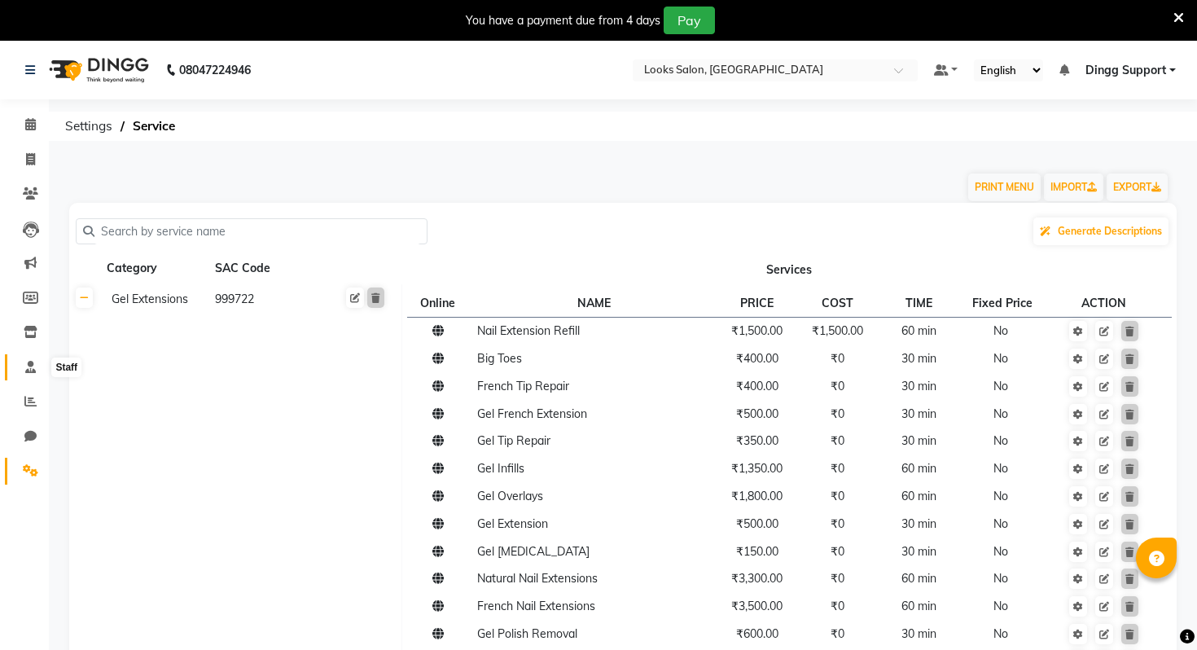
click at [36, 364] on span at bounding box center [30, 367] width 28 height 19
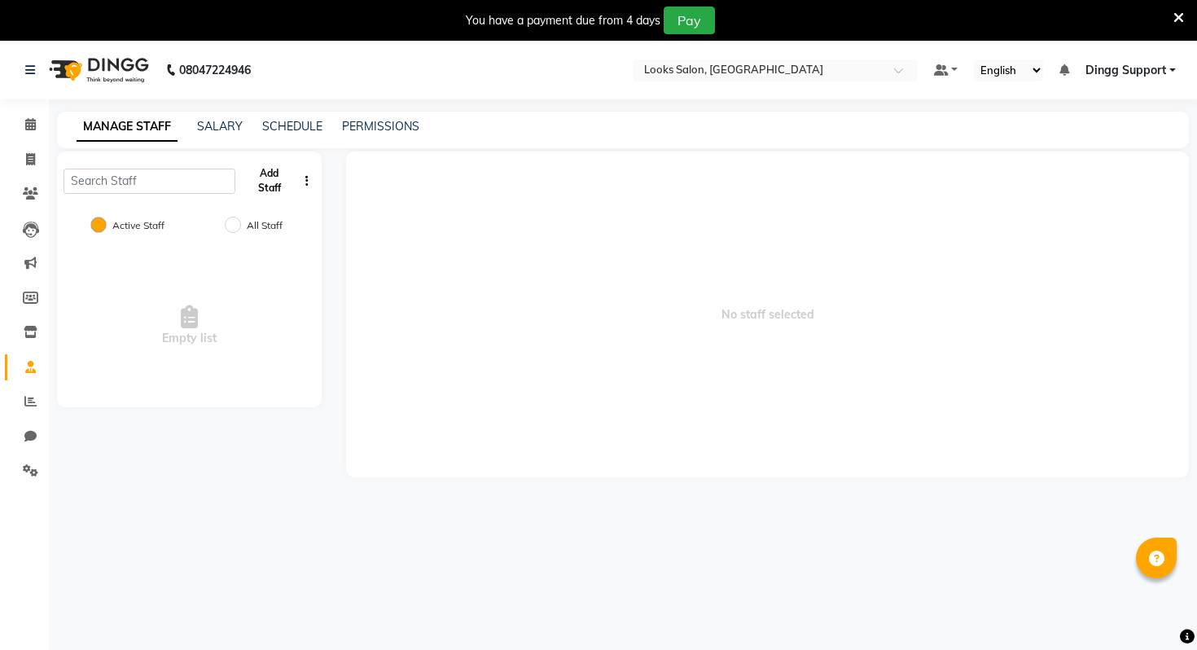
click at [285, 176] on button "Add Staff" at bounding box center [269, 181] width 55 height 42
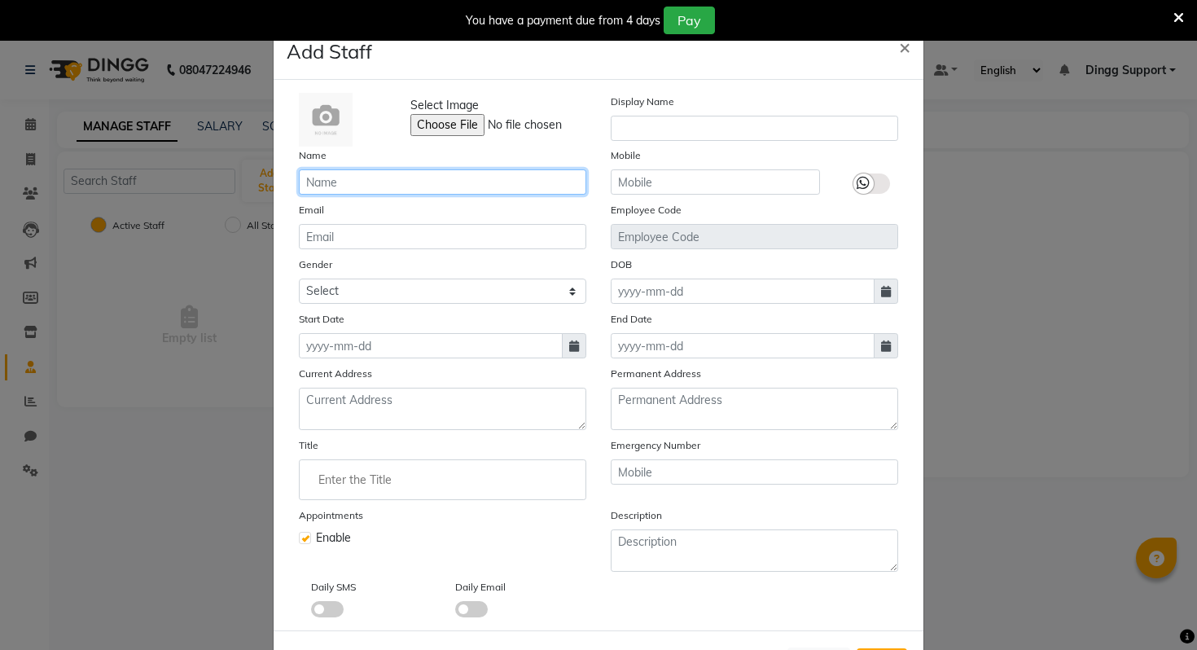
click at [382, 185] on input "text" at bounding box center [442, 181] width 287 height 25
type input "<"
type input "Manager"
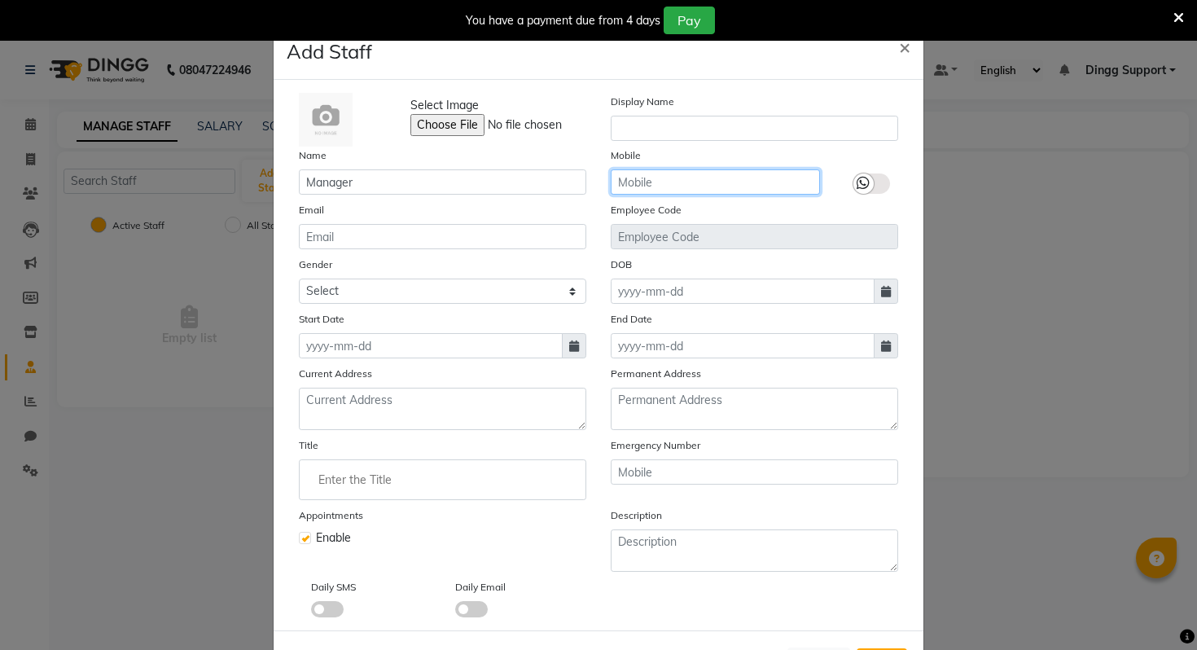
click at [660, 184] on input "text" at bounding box center [714, 181] width 209 height 25
type input "239238293"
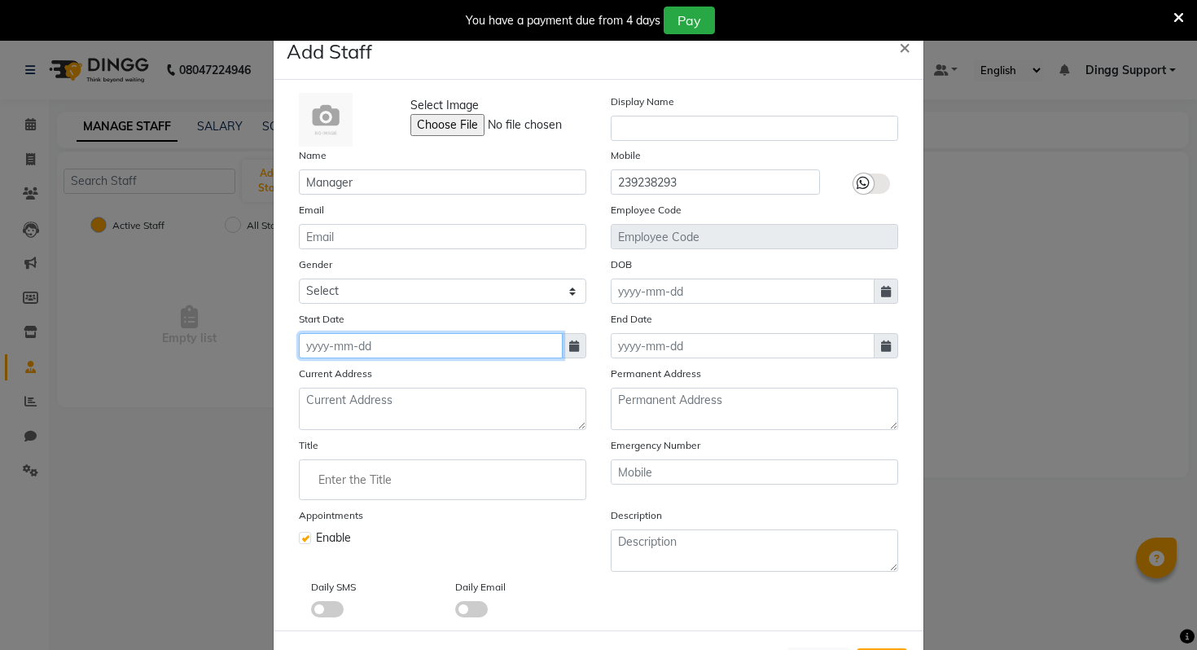
click at [425, 335] on input at bounding box center [431, 345] width 264 height 25
select select "9"
select select "2025"
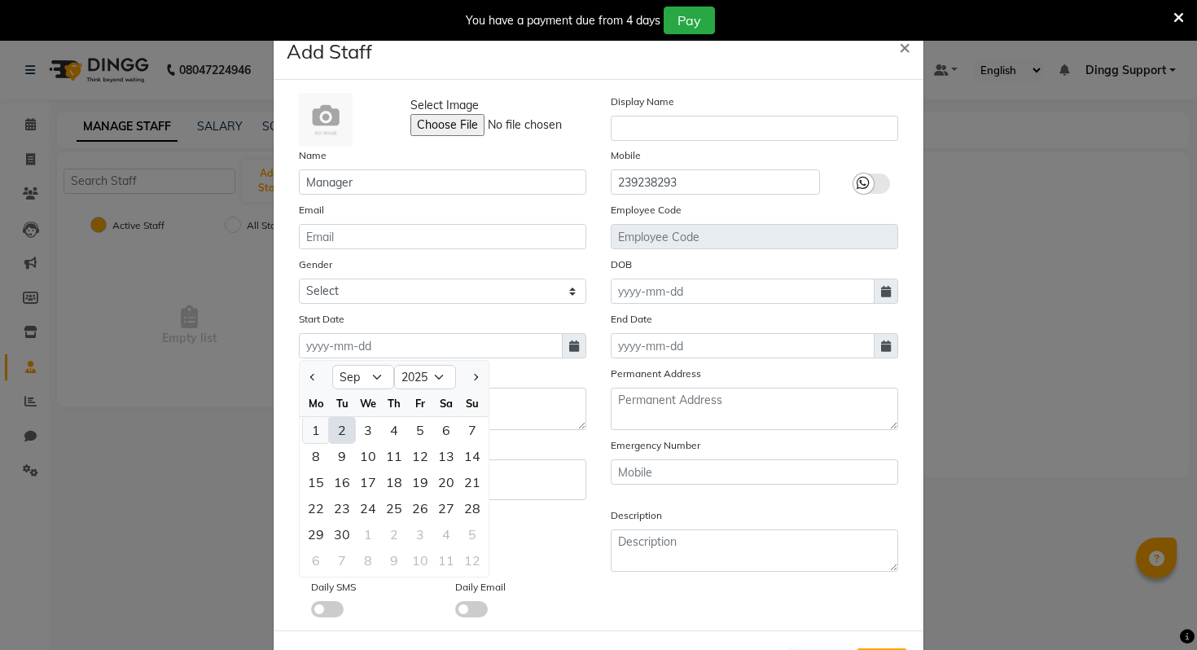
click at [321, 424] on div "1" at bounding box center [316, 430] width 26 height 26
type input "01-09-2025"
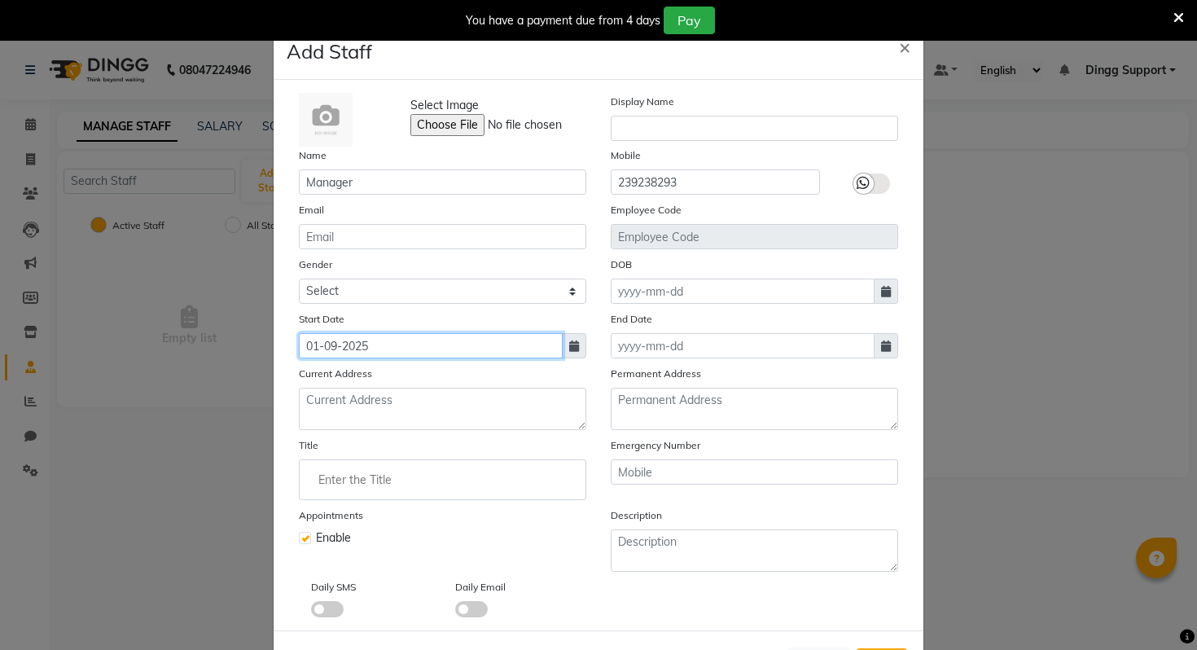
scroll to position [68, 0]
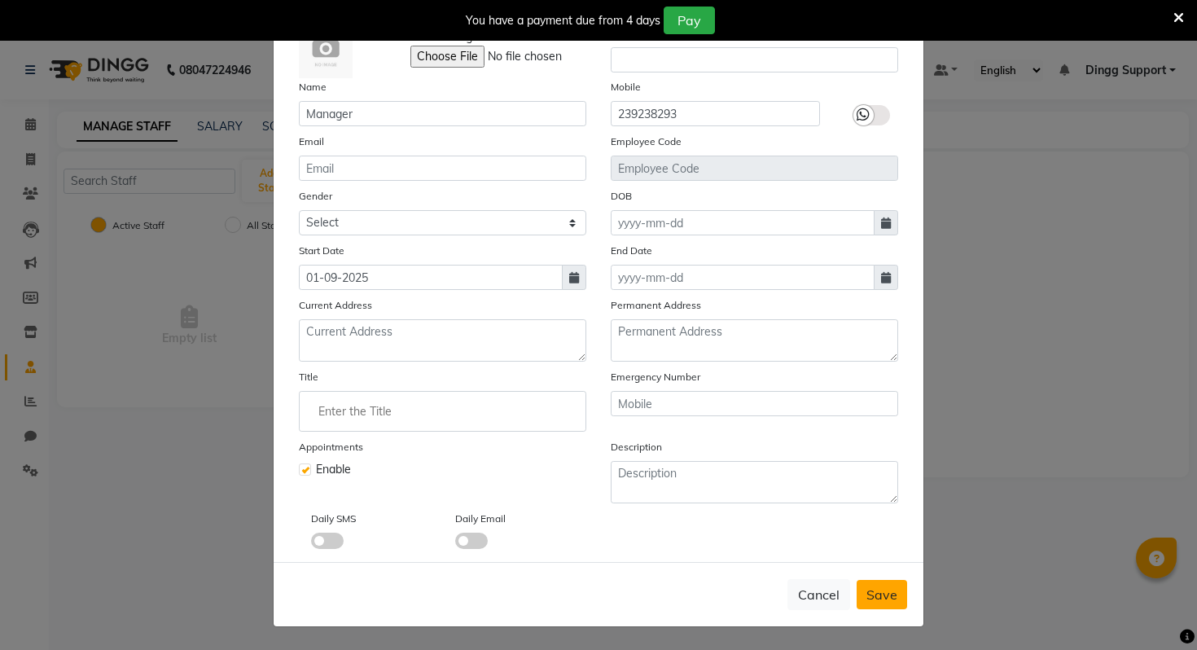
click at [890, 580] on button "Save" at bounding box center [881, 594] width 50 height 29
checkbox input "false"
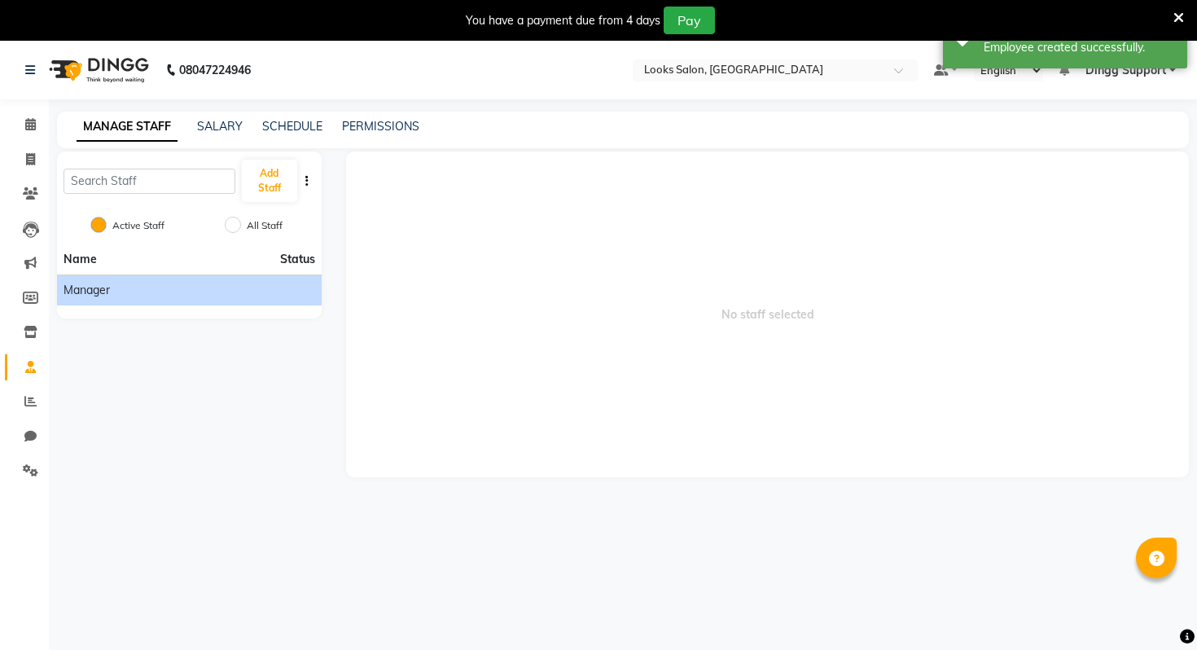
click at [188, 283] on div "Manager" at bounding box center [189, 290] width 252 height 17
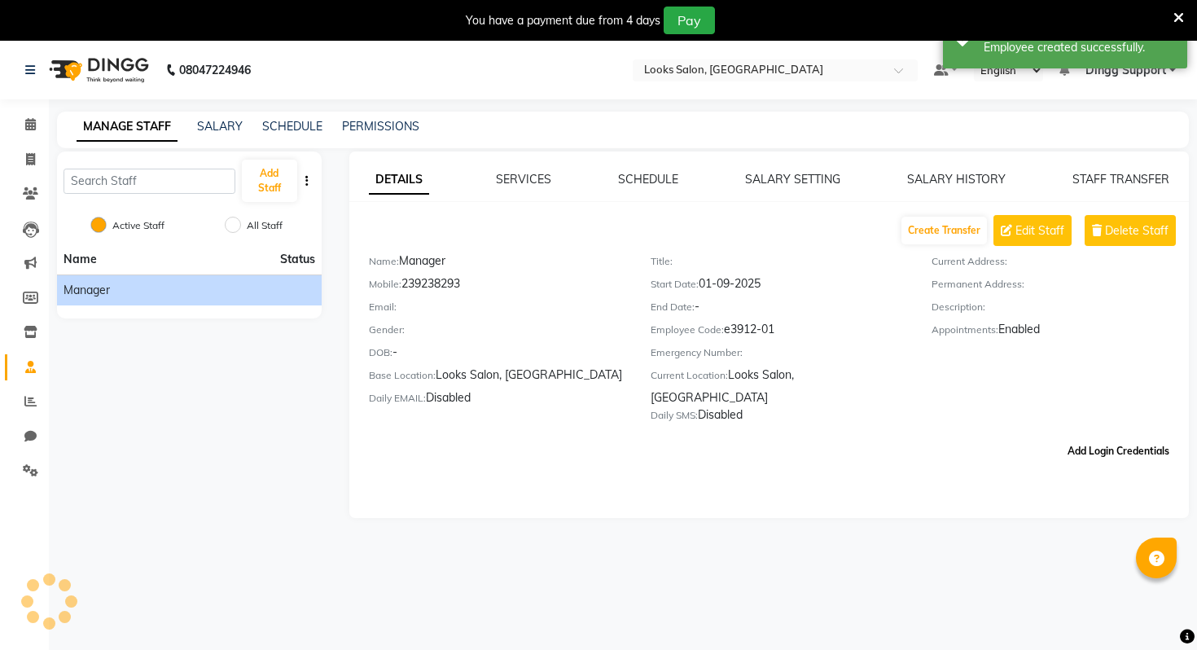
click at [1094, 437] on button "Add Login Credentials" at bounding box center [1118, 451] width 115 height 28
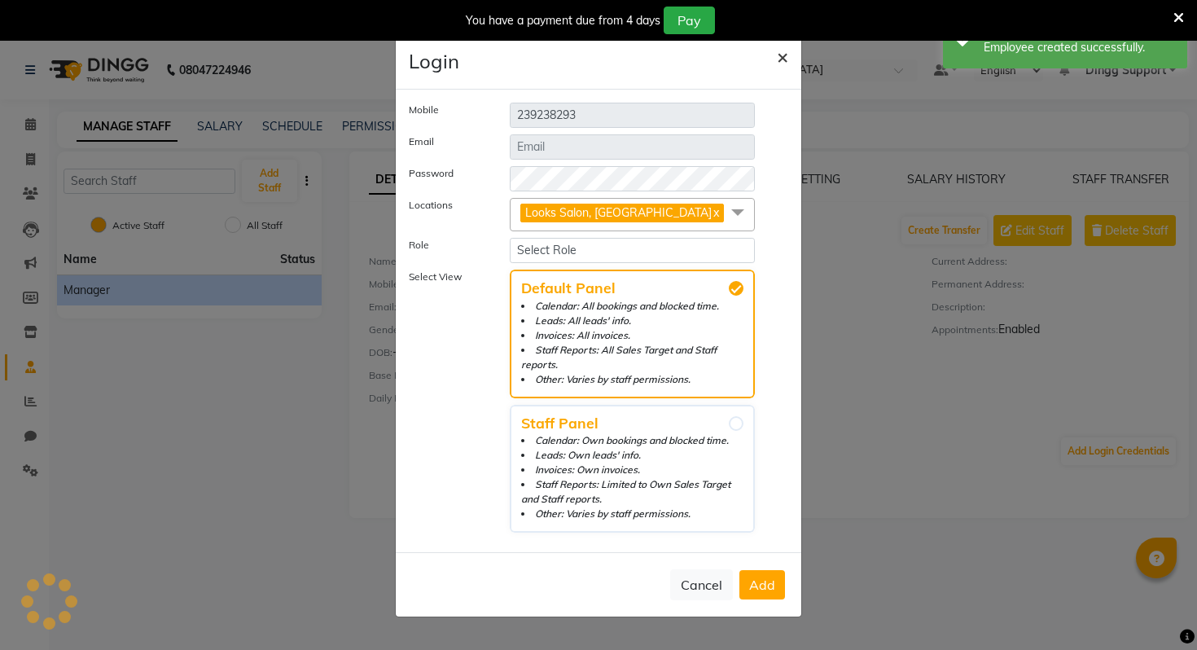
click at [783, 57] on span "×" at bounding box center [782, 56] width 11 height 24
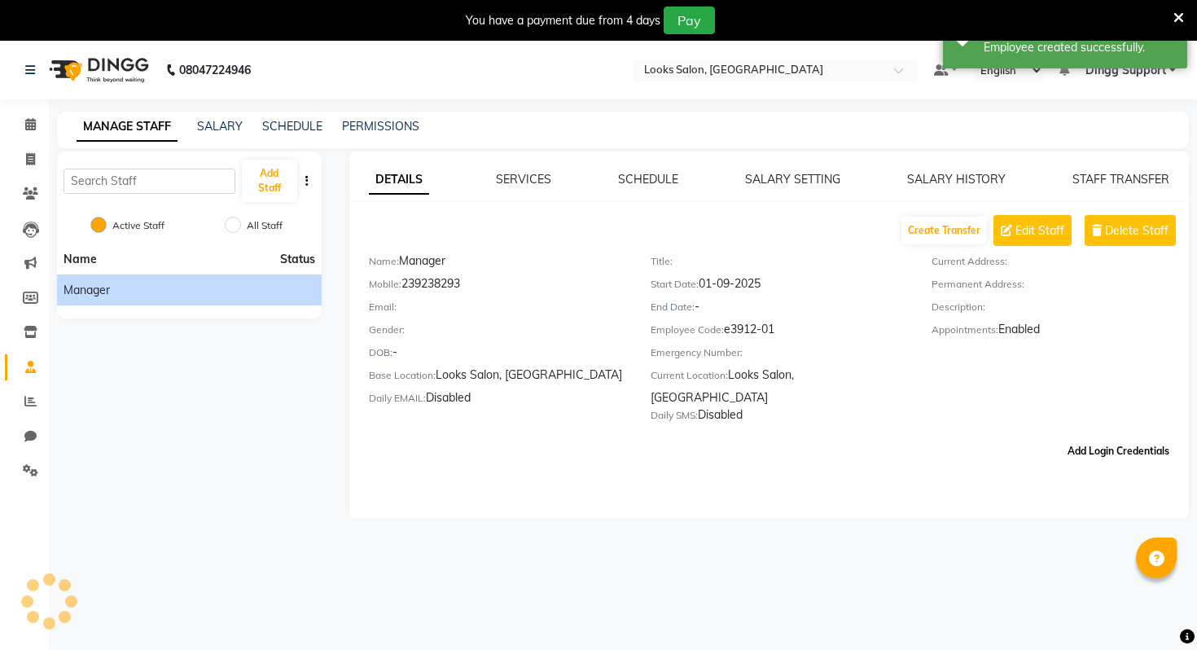
click at [1134, 437] on button "Add Login Credentials" at bounding box center [1118, 451] width 115 height 28
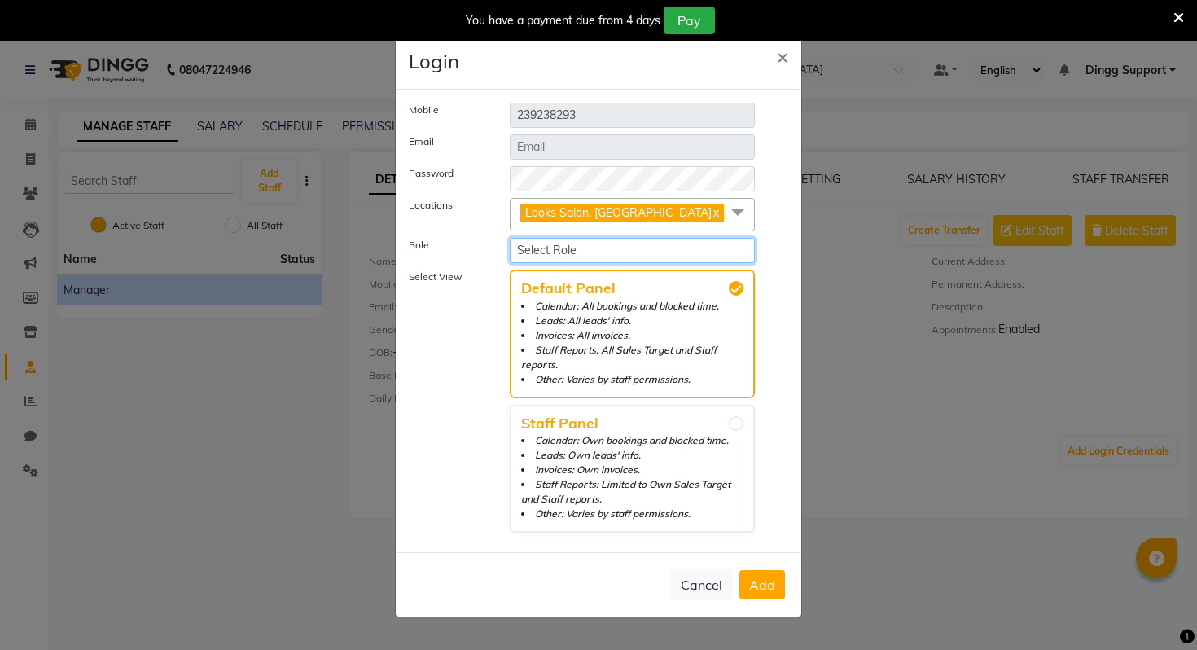
click at [545, 252] on select "Select Role Manager Admin Executive Level Accounts & Reports Partners & Owners …" at bounding box center [632, 250] width 245 height 25
select select "3"
click at [510, 238] on select "Select Role Manager Admin Executive Level Accounts & Reports Partners & Owners …" at bounding box center [632, 250] width 245 height 25
click at [771, 580] on span "Add" at bounding box center [762, 584] width 26 height 16
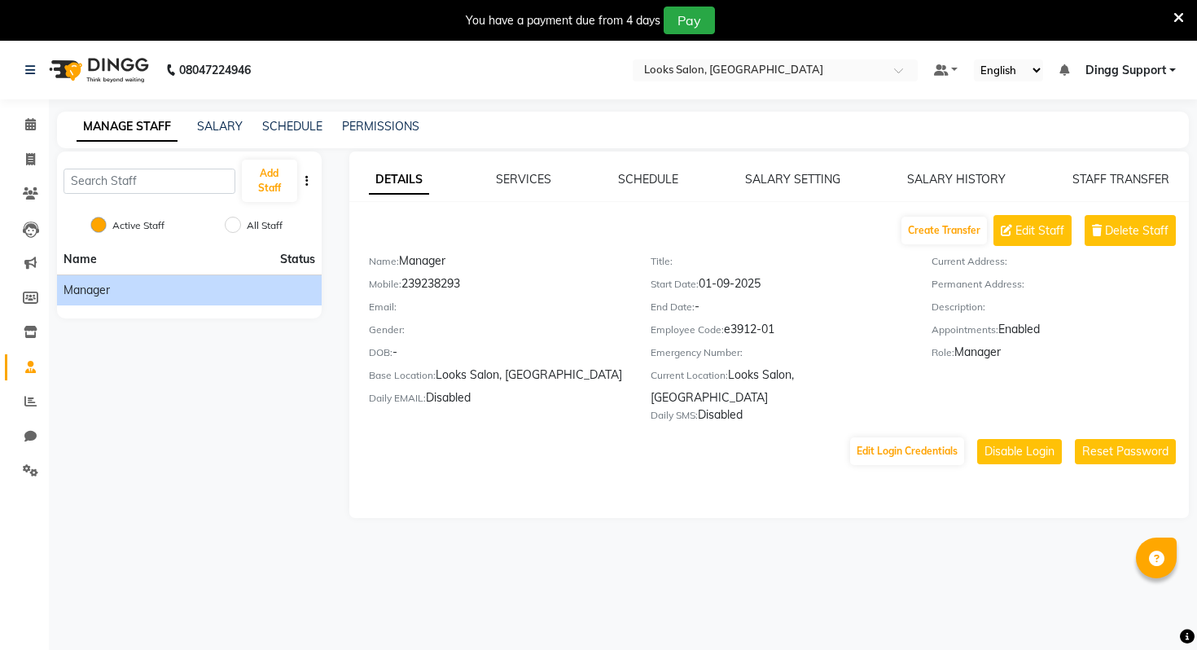
drag, startPoint x: 723, startPoint y: 330, endPoint x: 798, endPoint y: 330, distance: 75.7
click at [798, 330] on div "Employee Code: e3912-01" at bounding box center [778, 332] width 257 height 23
copy div "e3912-01"
click at [585, 436] on div "Edit Login Credentials Disable Login Reset Password" at bounding box center [768, 450] width 839 height 31
click at [41, 128] on span at bounding box center [30, 125] width 28 height 19
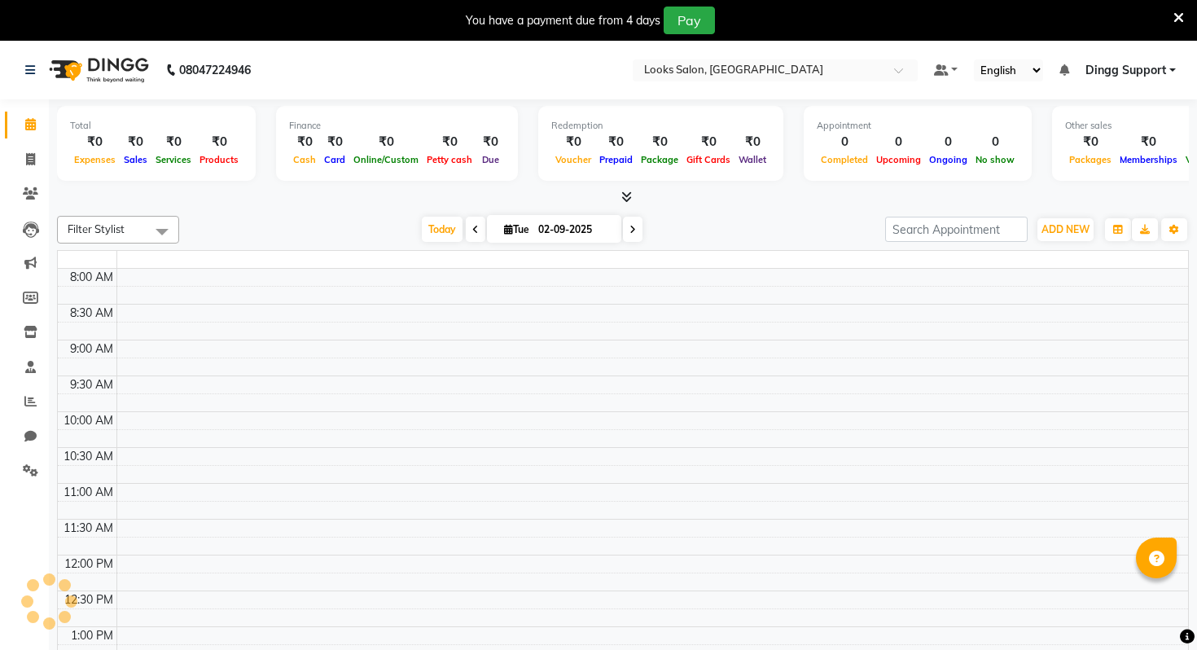
scroll to position [528, 0]
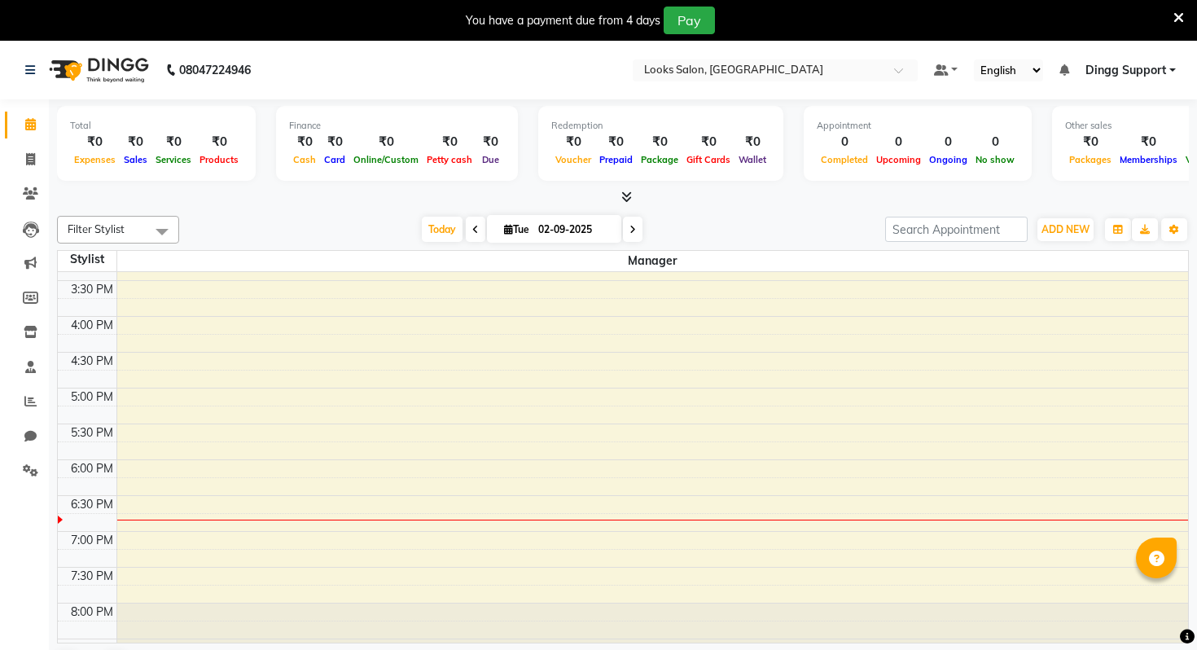
click at [1182, 24] on icon at bounding box center [1178, 18] width 11 height 15
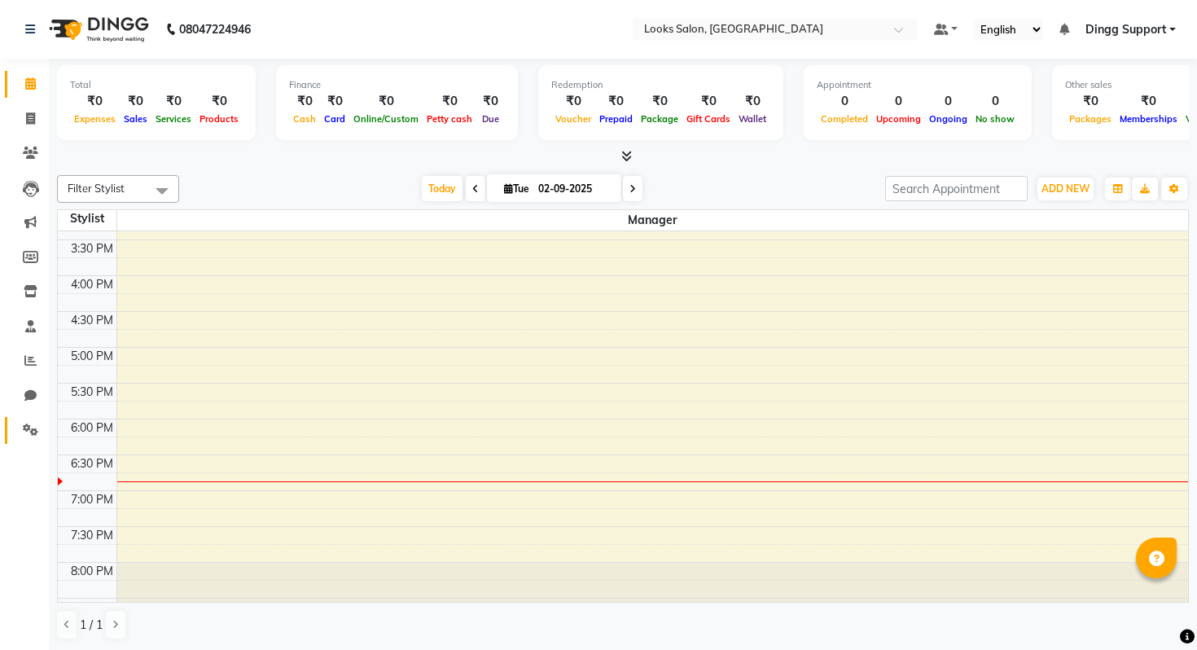
click at [17, 427] on span at bounding box center [30, 430] width 28 height 19
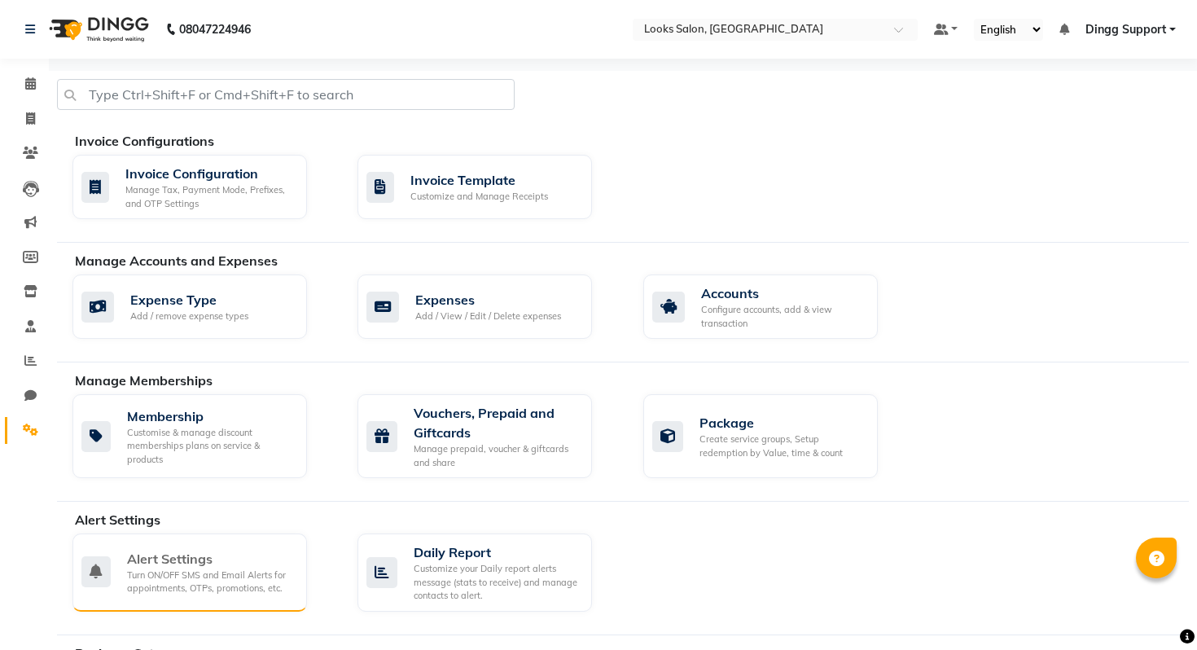
click at [182, 553] on div "Alert Settings" at bounding box center [210, 559] width 167 height 20
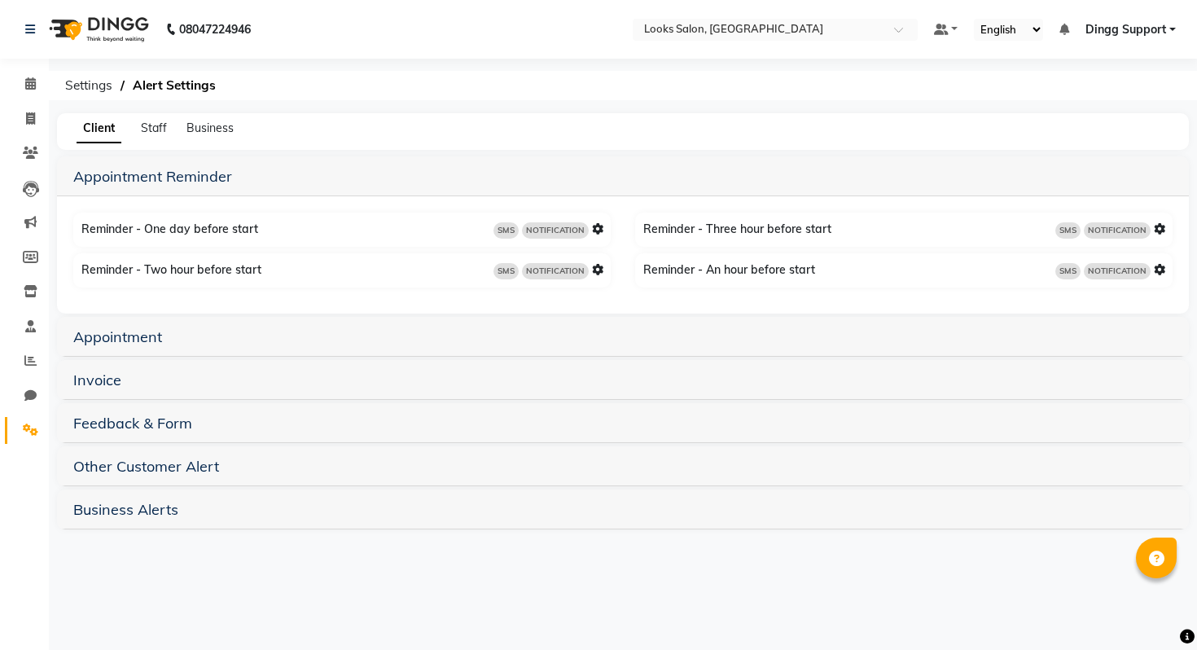
click at [116, 349] on div "Appointment" at bounding box center [622, 337] width 1131 height 40
click at [116, 339] on link "Appointment" at bounding box center [117, 336] width 89 height 19
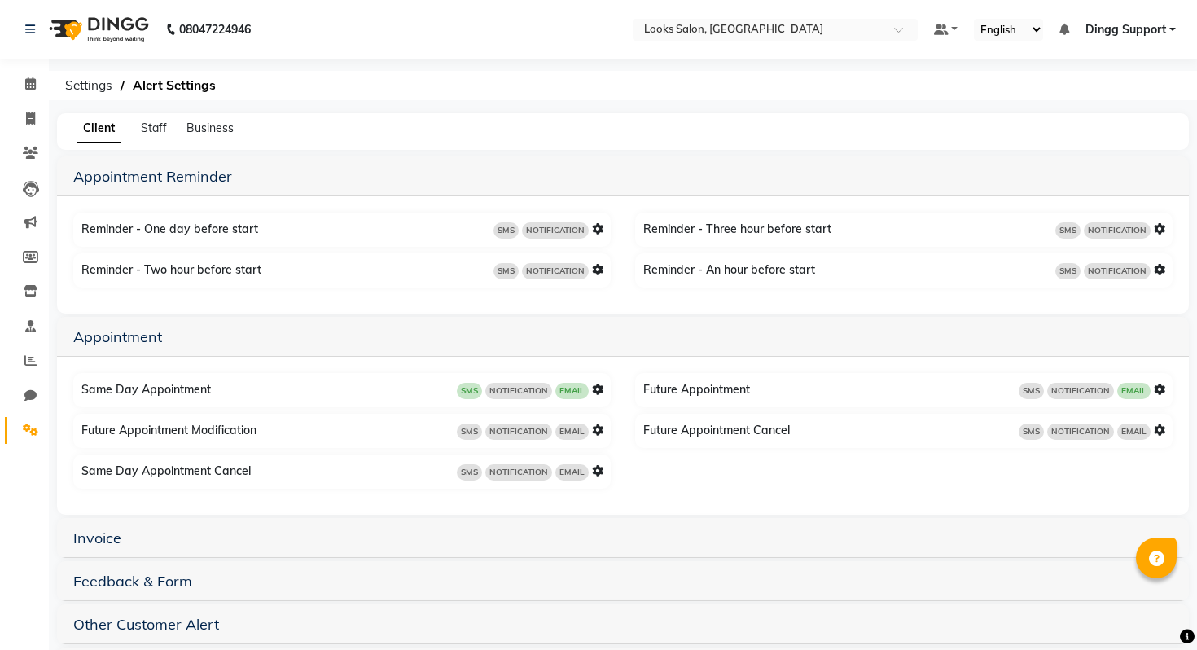
click at [596, 420] on div "Future Appointment Modification SMS NOTIFICATION EMAIL" at bounding box center [343, 431] width 533 height 26
click at [597, 388] on icon at bounding box center [597, 388] width 11 height 11
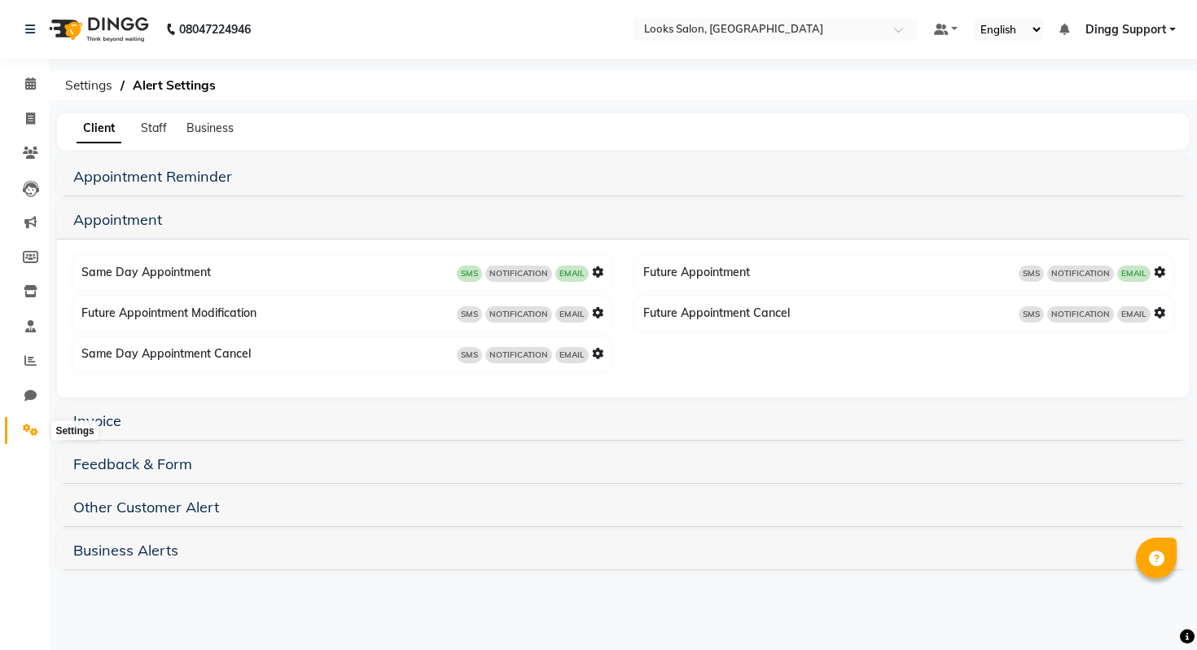
click at [33, 436] on span at bounding box center [30, 430] width 28 height 19
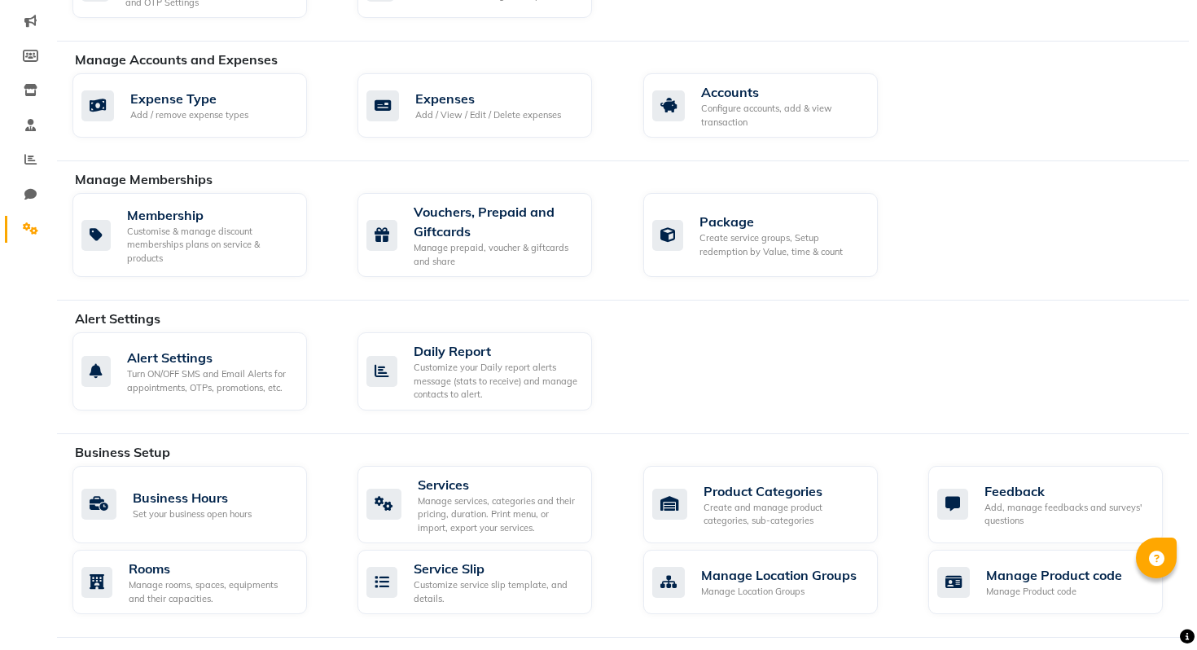
scroll to position [202, 0]
click at [236, 475] on div "Business Hours Set your business open hours" at bounding box center [189, 504] width 234 height 78
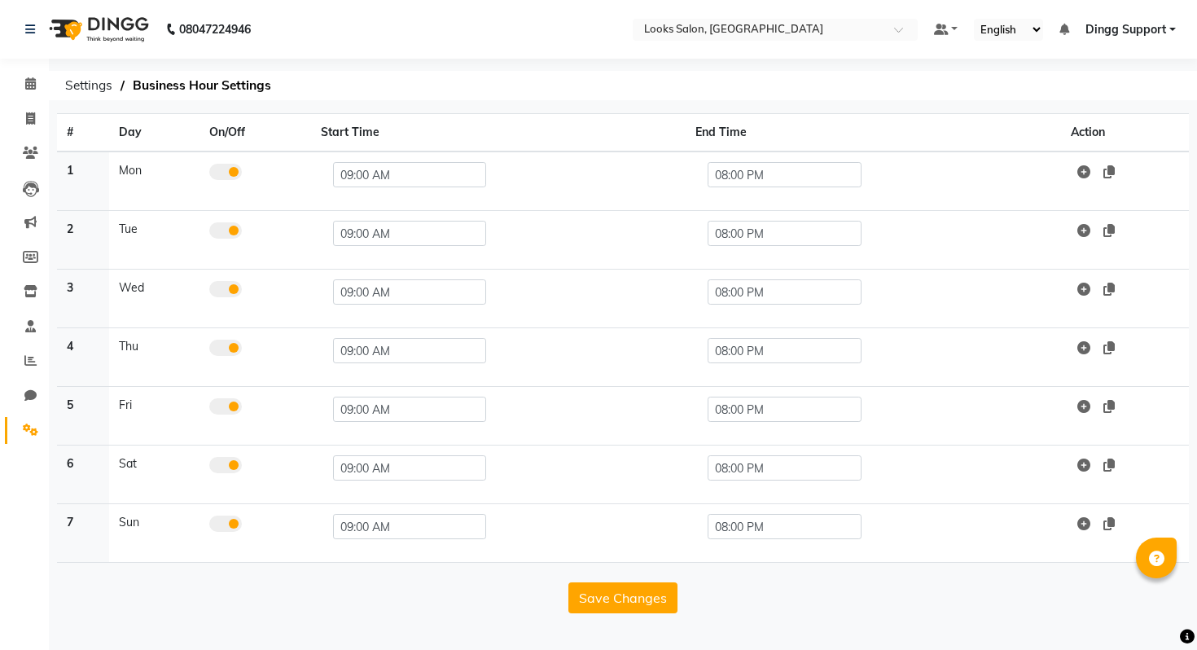
click at [51, 429] on div "# Day On/Off Start Time End Time Action 1 Mon 09:00 AM 08:00 PM 2 Tue 09:00 AM …" at bounding box center [623, 375] width 1148 height 524
click at [33, 430] on icon at bounding box center [30, 429] width 15 height 12
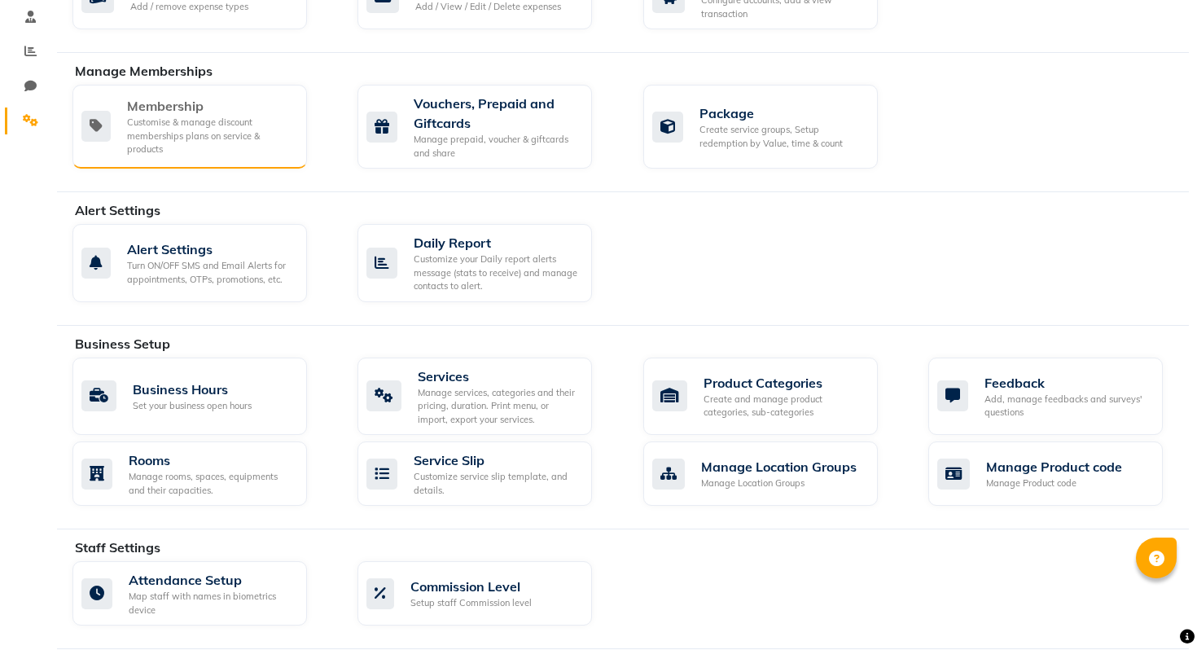
scroll to position [183, 0]
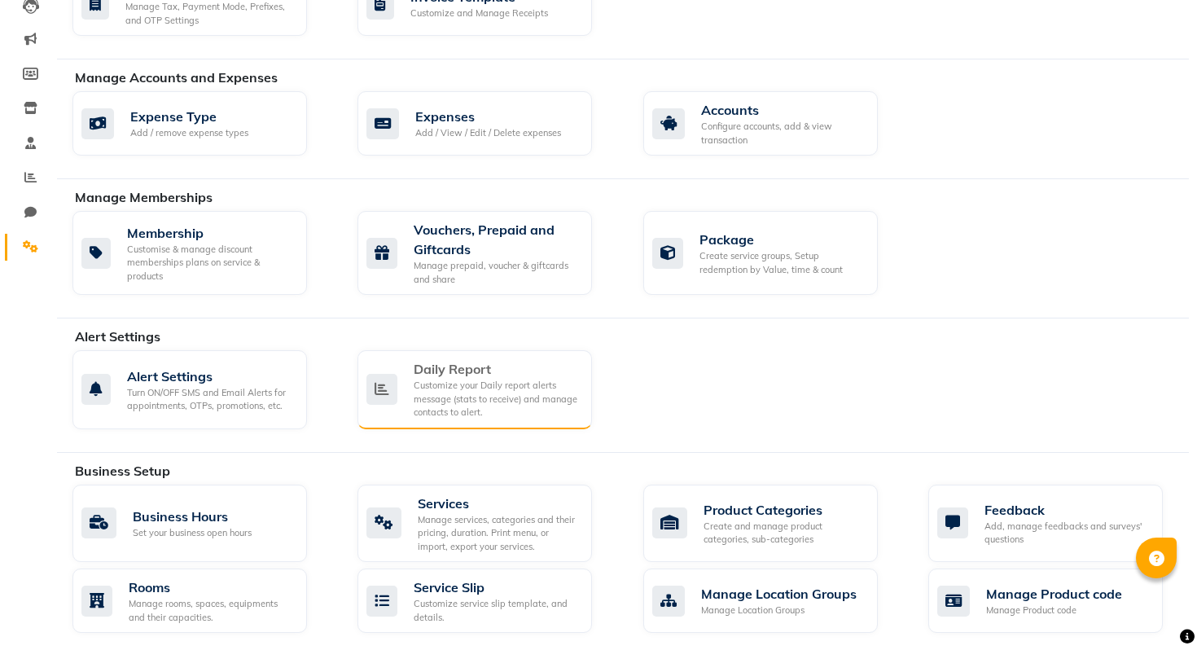
click at [540, 375] on div "Daily Report" at bounding box center [495, 369] width 165 height 20
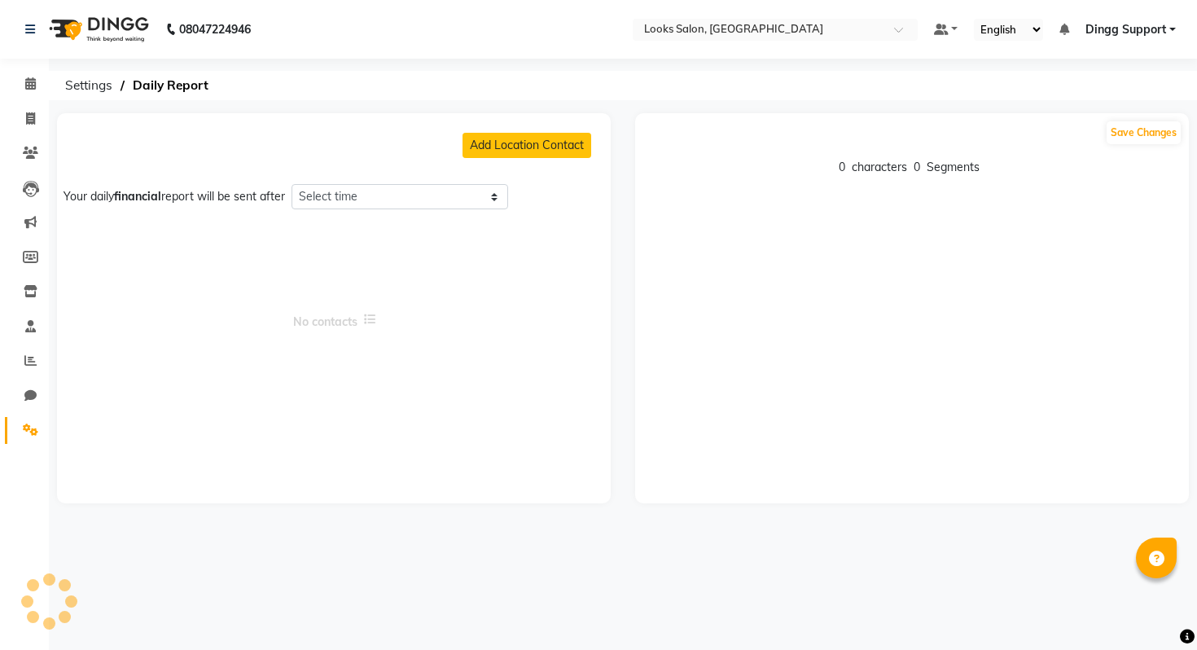
select select "1260"
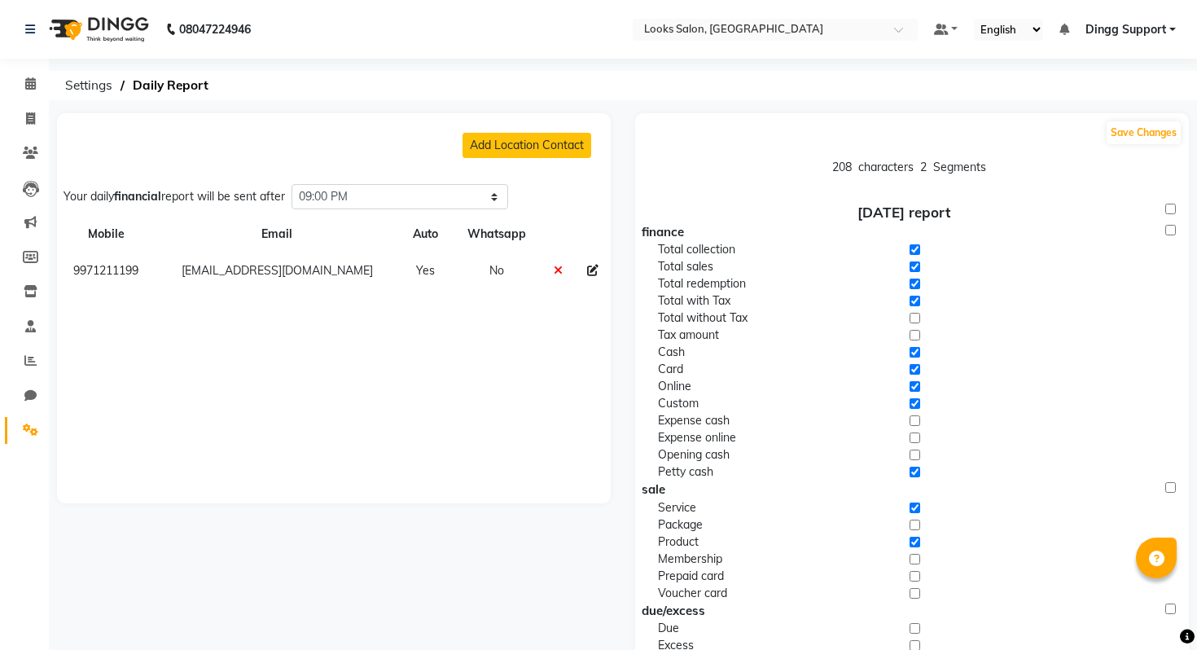
click at [591, 269] on icon at bounding box center [592, 270] width 11 height 11
select select
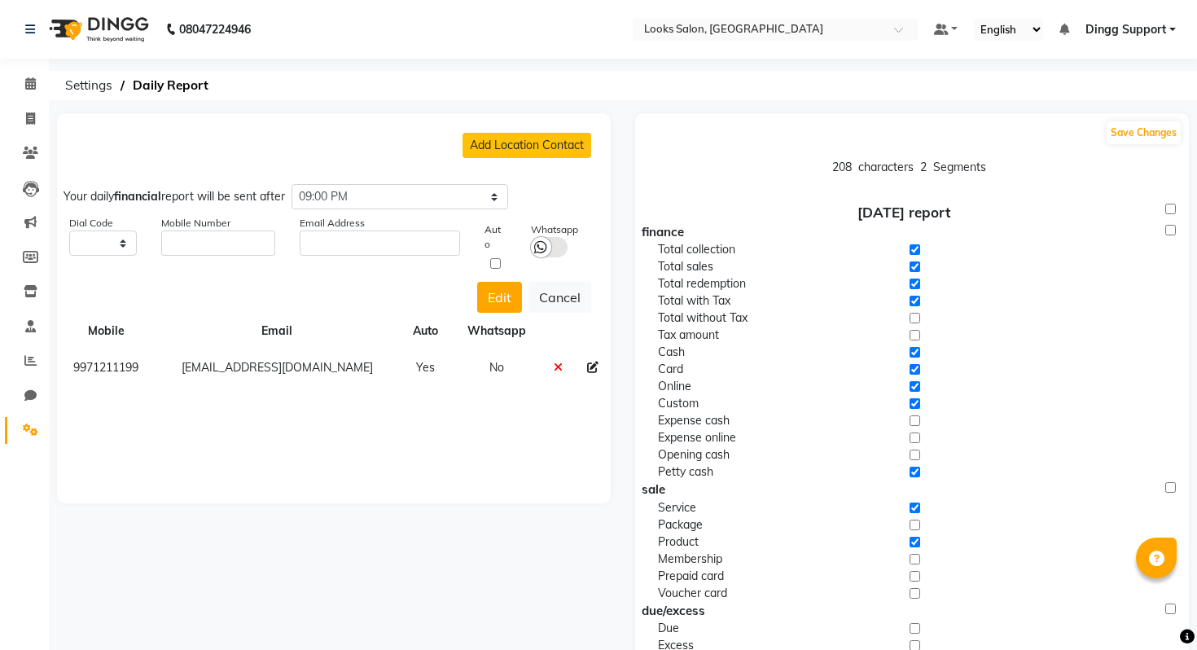
click at [553, 364] on icon at bounding box center [557, 366] width 9 height 11
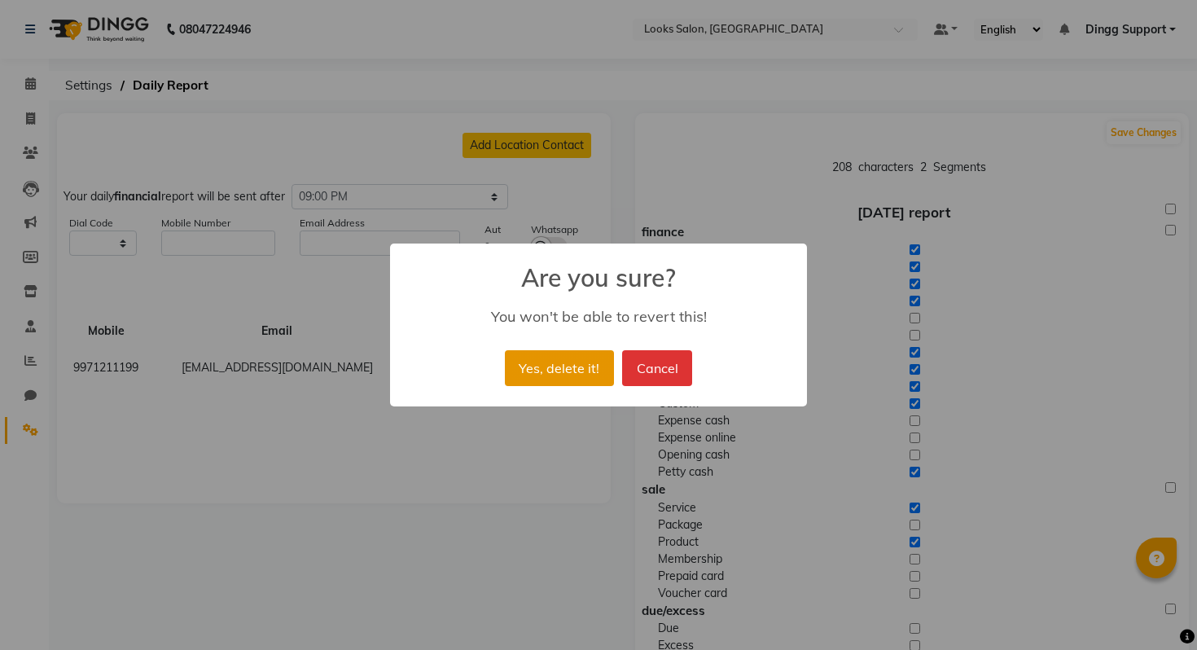
click at [610, 378] on button "Yes, delete it!" at bounding box center [559, 368] width 109 height 36
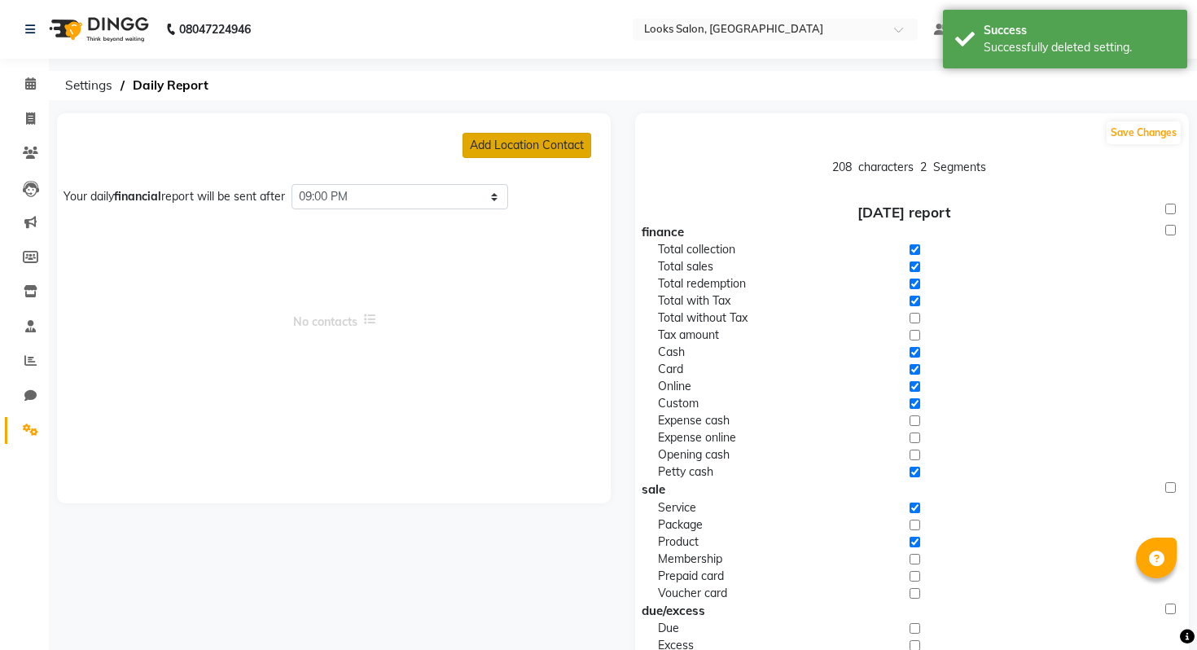
click at [549, 151] on button "Add Location Contact" at bounding box center [526, 145] width 129 height 25
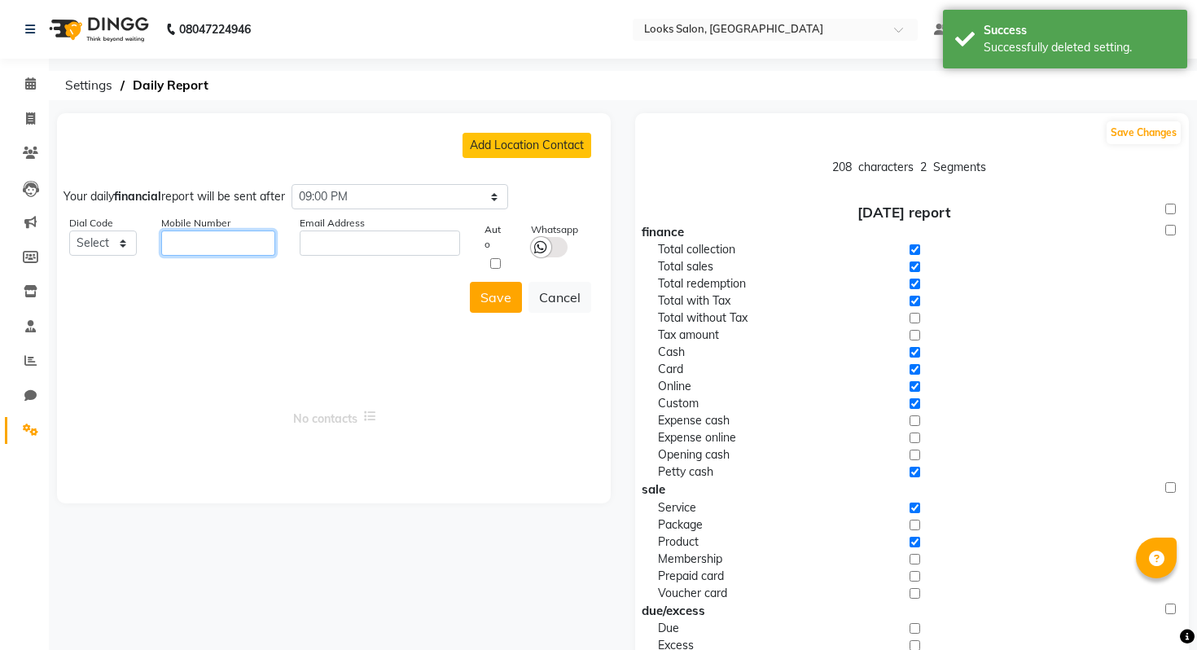
click at [221, 248] on input "string" at bounding box center [218, 242] width 114 height 25
click at [348, 251] on input "text" at bounding box center [380, 242] width 160 height 25
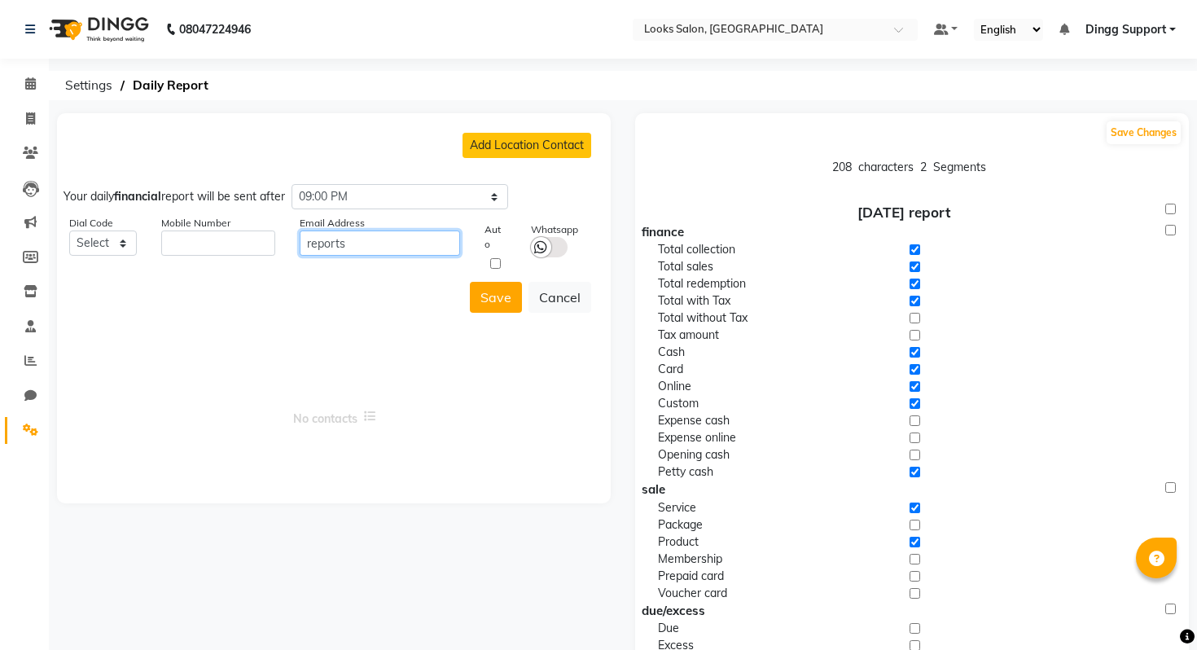
click at [350, 233] on input "reports" at bounding box center [380, 242] width 160 height 25
paste input "[EMAIL_ADDRESS][DOMAIN_NAME]"
type input "[EMAIL_ADDRESS][DOMAIN_NAME]"
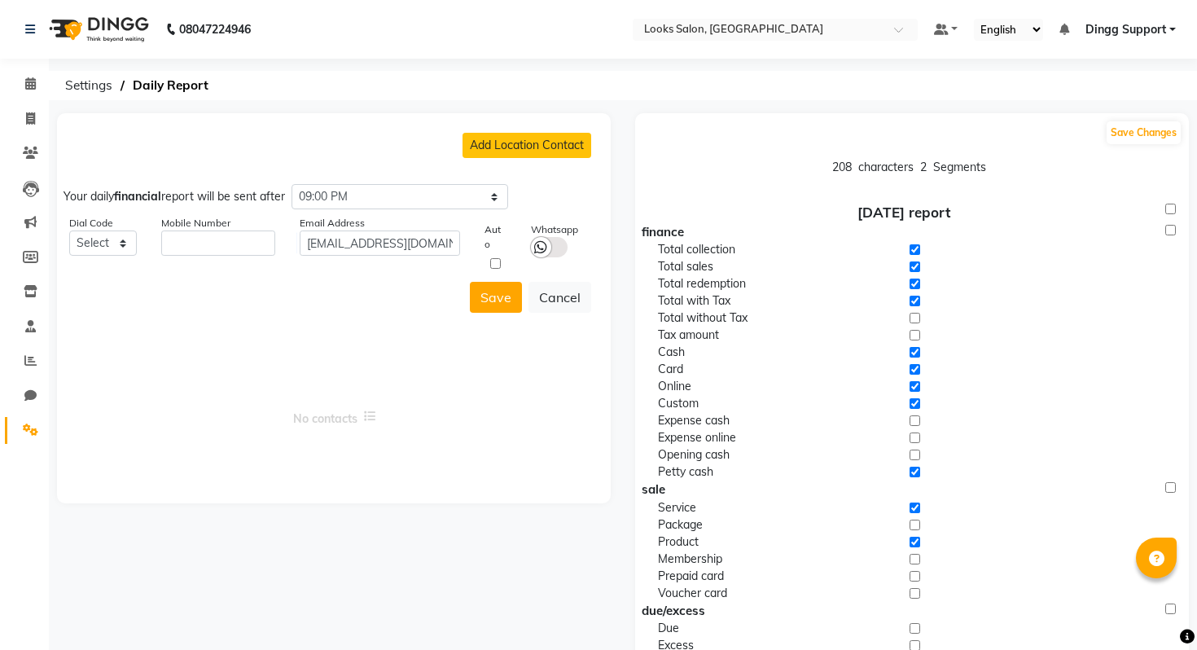
click at [498, 267] on input "checkbox" at bounding box center [495, 263] width 22 height 11
checkbox input "true"
click at [497, 298] on button "Save" at bounding box center [496, 297] width 52 height 31
click at [107, 242] on select "Select +93 [GEOGRAPHIC_DATA] ([GEOGRAPHIC_DATA]) +355 [GEOGRAPHIC_DATA] ([GEOGR…" at bounding box center [103, 242] width 68 height 25
select select "54"
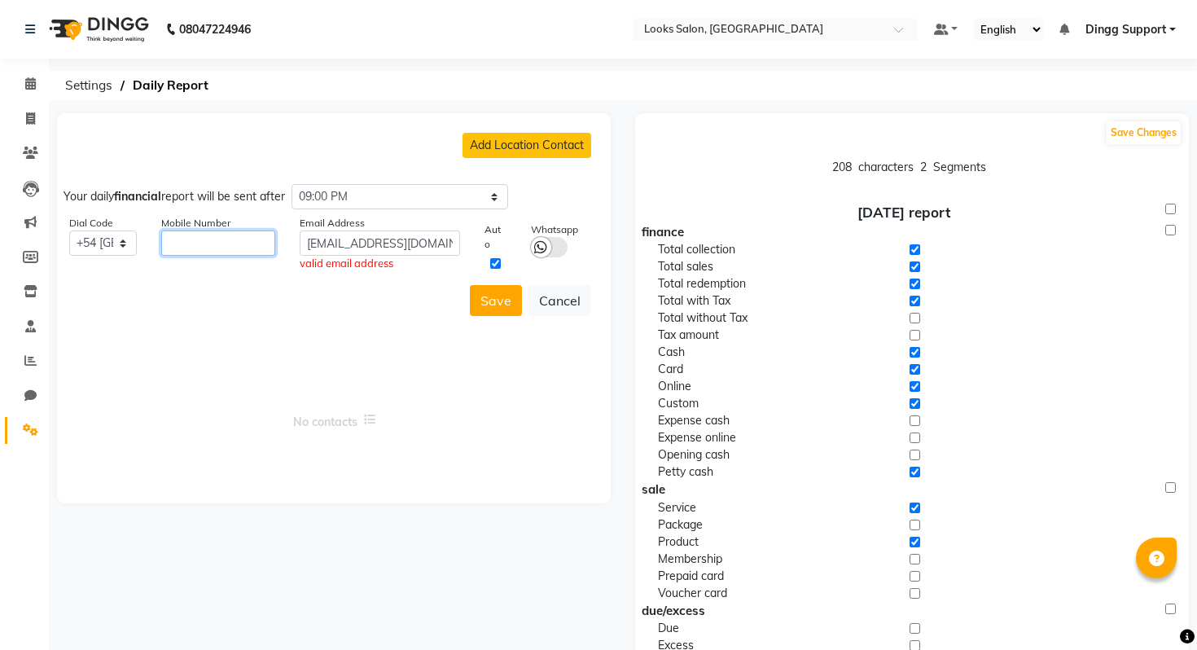
click at [69, 230] on select "Select +93 [GEOGRAPHIC_DATA] ([GEOGRAPHIC_DATA]) +355 [GEOGRAPHIC_DATA] ([GEOGR…" at bounding box center [103, 242] width 68 height 25
click at [312, 238] on input "[EMAIL_ADDRESS][DOMAIN_NAME]" at bounding box center [380, 242] width 160 height 25
click at [311, 239] on input "[EMAIL_ADDRESS][DOMAIN_NAME]" at bounding box center [380, 242] width 160 height 25
click at [452, 242] on input "[EMAIL_ADDRESS][DOMAIN_NAME]" at bounding box center [380, 242] width 160 height 25
click at [511, 304] on button "Save" at bounding box center [496, 300] width 52 height 31
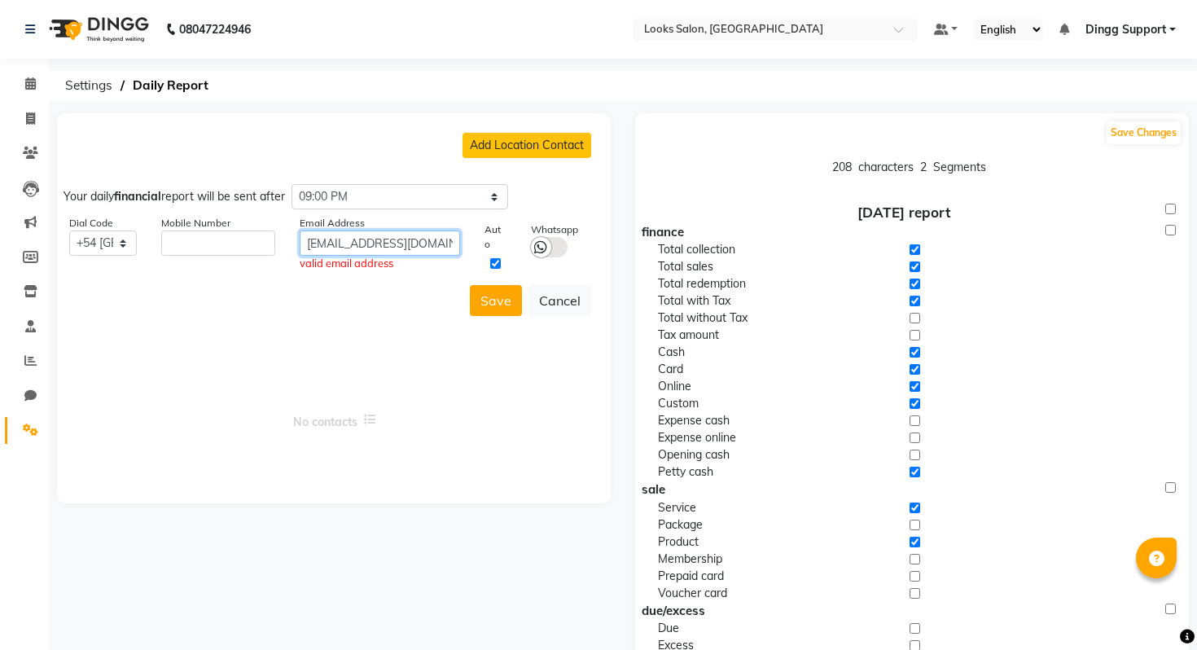
click at [414, 249] on input "[EMAIL_ADDRESS][DOMAIN_NAME]" at bounding box center [380, 242] width 160 height 25
click at [436, 251] on input "[EMAIL_ADDRESS][DOMAIN_NAME]" at bounding box center [380, 242] width 160 height 25
type input "[EMAIL_ADDRESS][DOMAIN_NAME]"
click at [486, 295] on button "Save" at bounding box center [496, 297] width 52 height 31
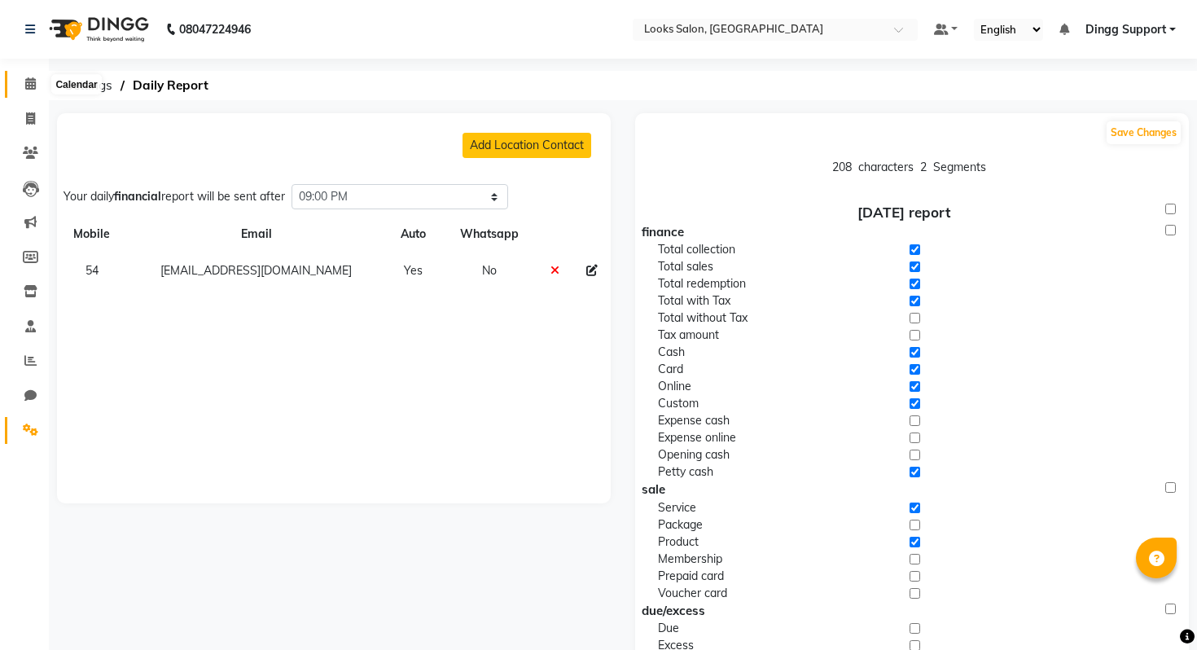
click at [26, 78] on icon at bounding box center [30, 83] width 11 height 12
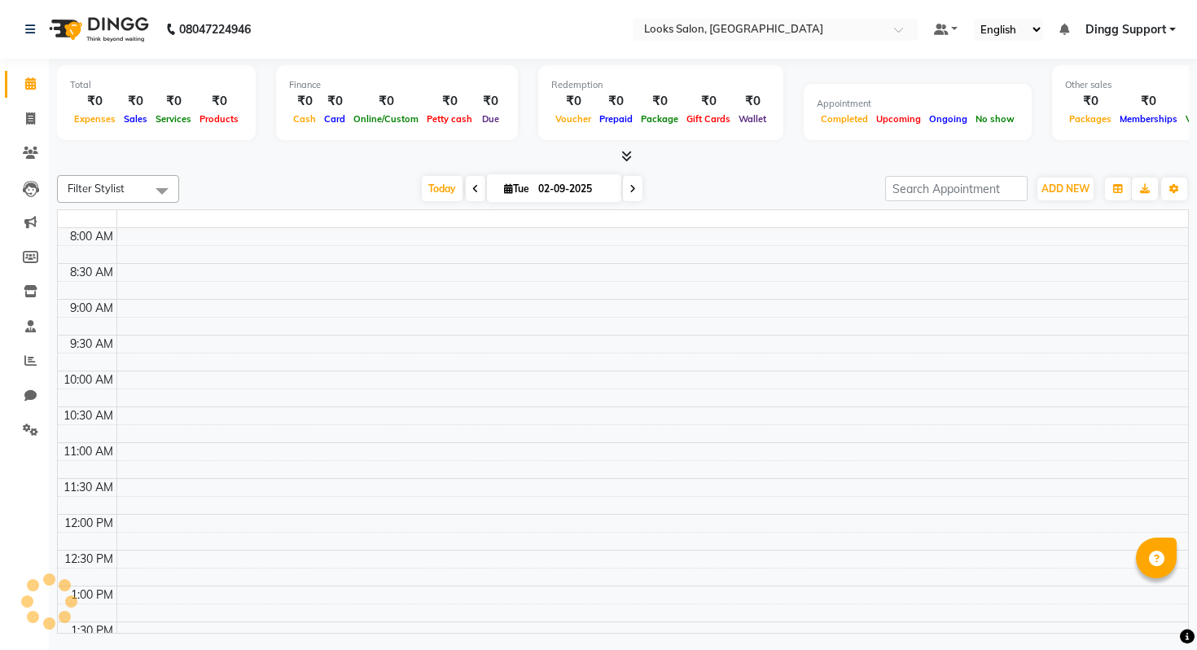
scroll to position [528, 0]
